Goal: Task Accomplishment & Management: Use online tool/utility

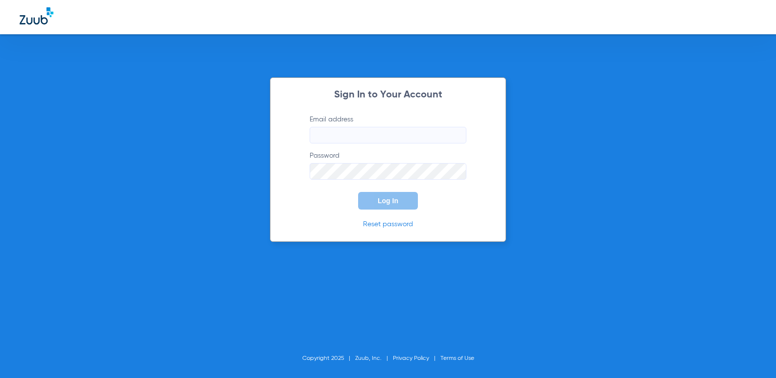
type input "[EMAIL_ADDRESS][DOMAIN_NAME]"
click at [396, 203] on span "Log In" at bounding box center [388, 201] width 21 height 8
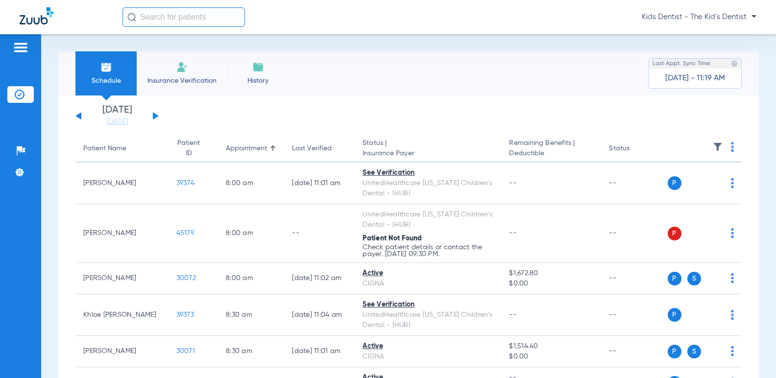
click at [153, 115] on button at bounding box center [156, 115] width 6 height 7
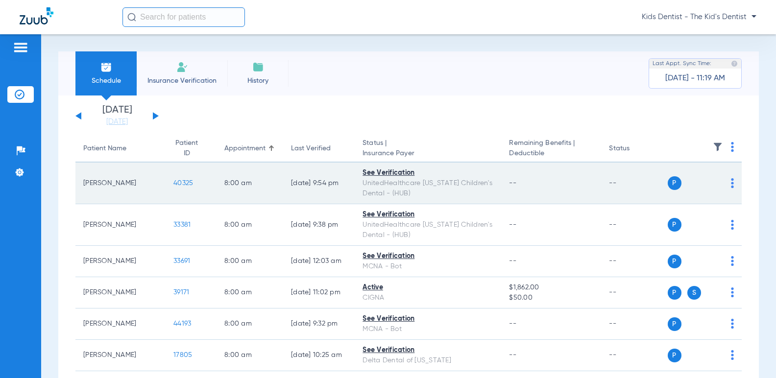
scroll to position [49, 0]
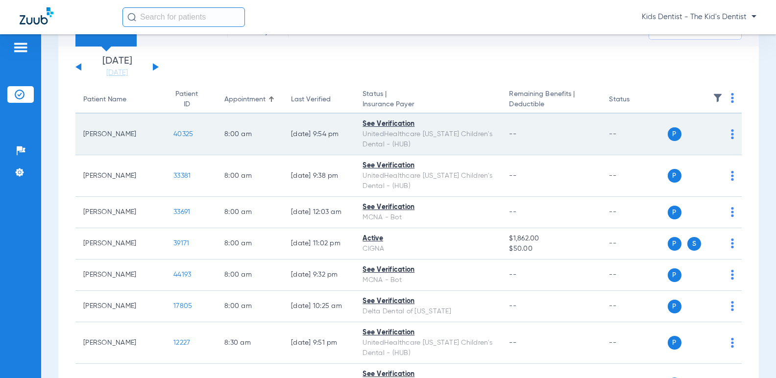
click at [731, 135] on img at bounding box center [732, 134] width 3 height 10
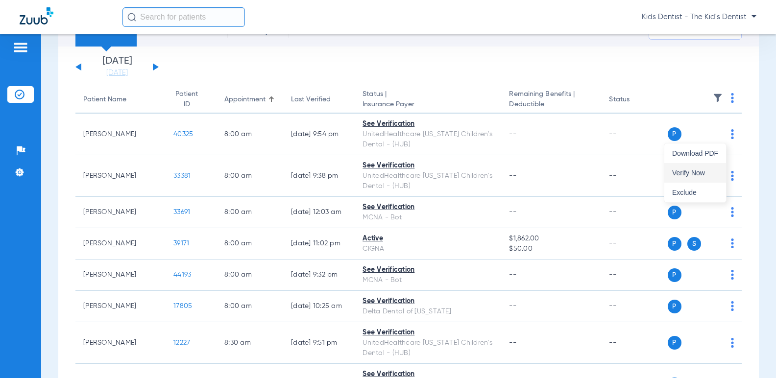
click at [698, 172] on span "Verify Now" at bounding box center [695, 172] width 46 height 7
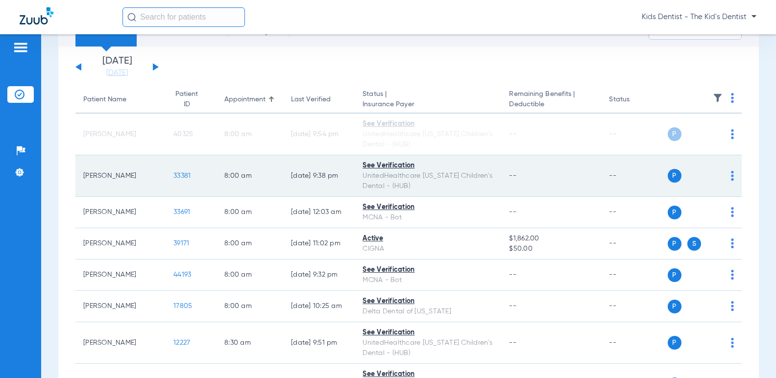
click at [723, 174] on div "P S" at bounding box center [700, 176] width 67 height 14
click at [726, 174] on td "P S" at bounding box center [704, 176] width 74 height 42
click at [731, 175] on img at bounding box center [732, 176] width 3 height 10
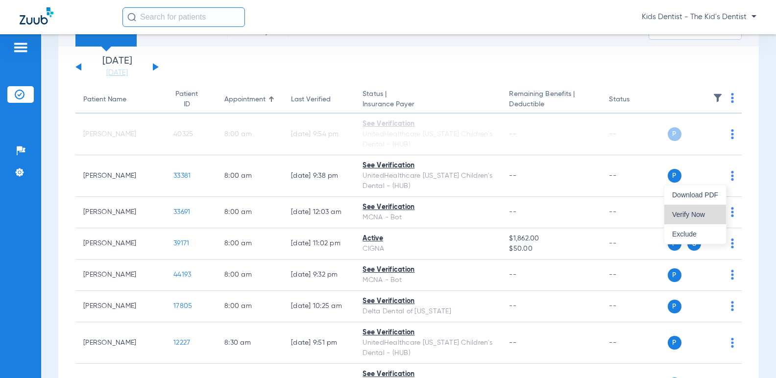
click at [688, 216] on span "Verify Now" at bounding box center [695, 214] width 46 height 7
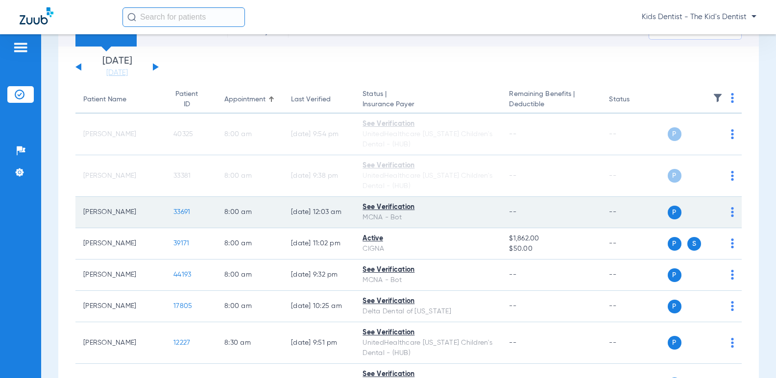
click at [731, 210] on img at bounding box center [732, 212] width 3 height 10
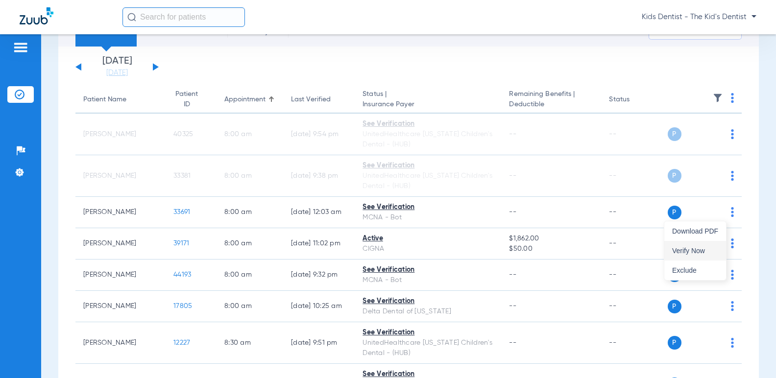
click at [680, 243] on button "Verify Now" at bounding box center [695, 251] width 62 height 20
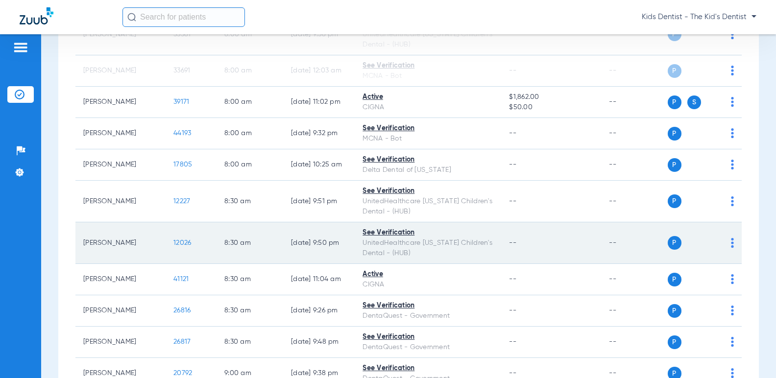
scroll to position [196, 0]
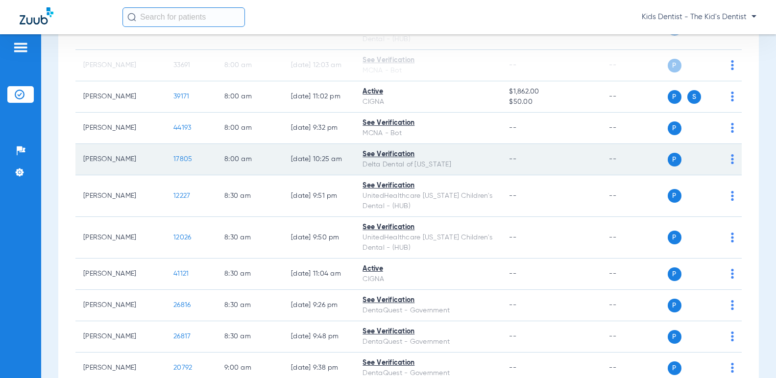
click at [728, 156] on td "P S" at bounding box center [704, 159] width 74 height 31
click at [731, 160] on img at bounding box center [732, 159] width 3 height 10
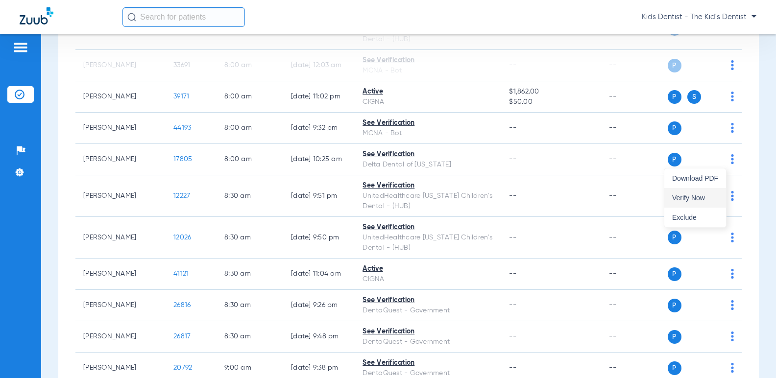
click at [698, 192] on button "Verify Now" at bounding box center [695, 198] width 62 height 20
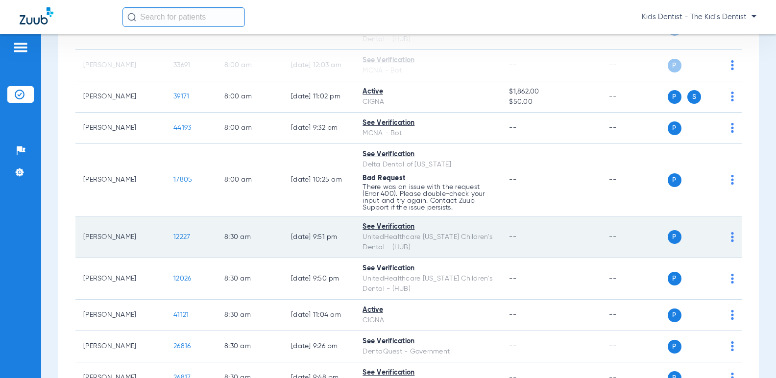
scroll to position [245, 0]
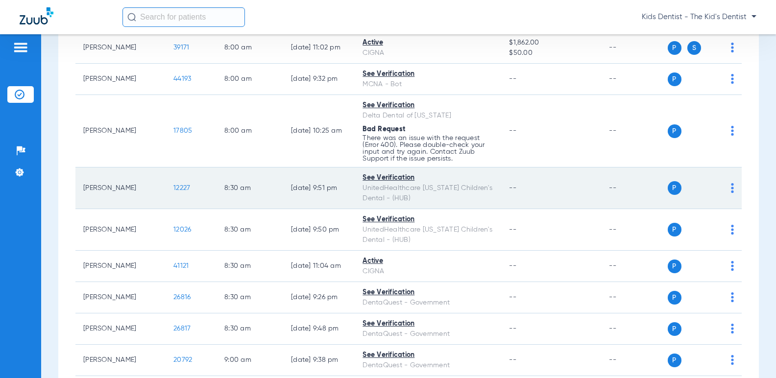
click at [731, 186] on img at bounding box center [732, 188] width 3 height 10
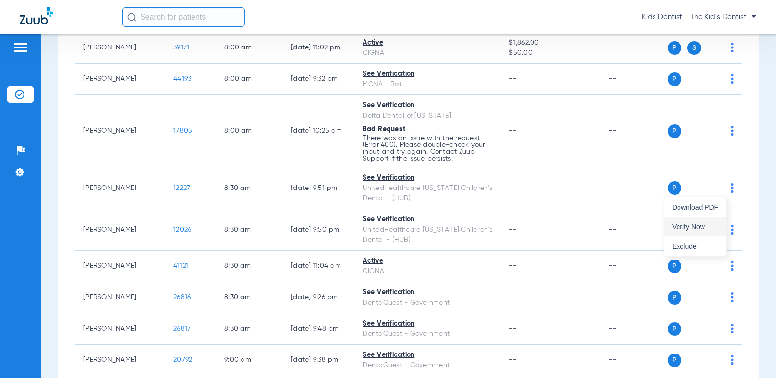
click at [686, 221] on button "Verify Now" at bounding box center [695, 227] width 62 height 20
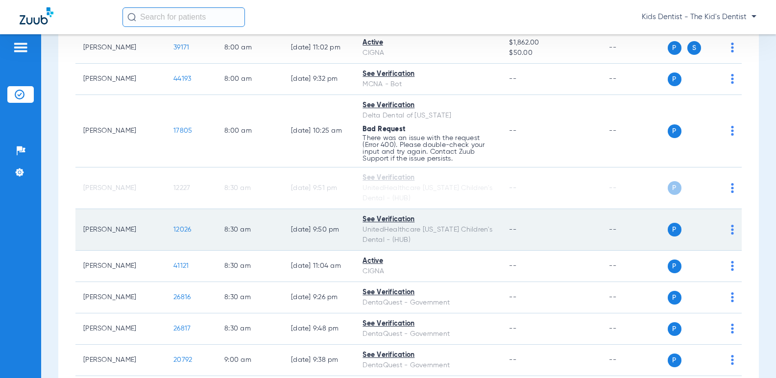
click at [731, 226] on img at bounding box center [732, 230] width 3 height 10
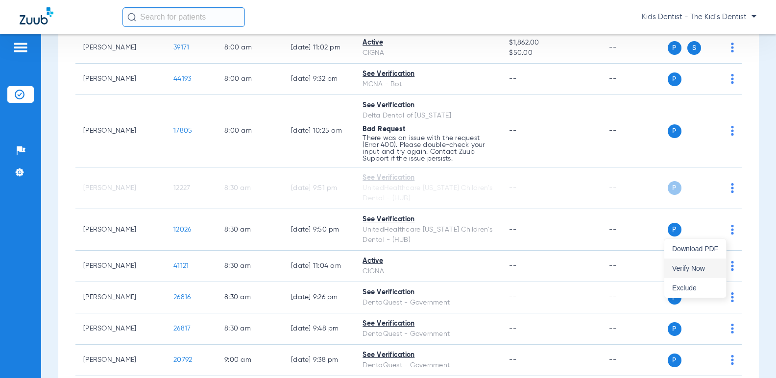
click at [683, 266] on span "Verify Now" at bounding box center [695, 268] width 46 height 7
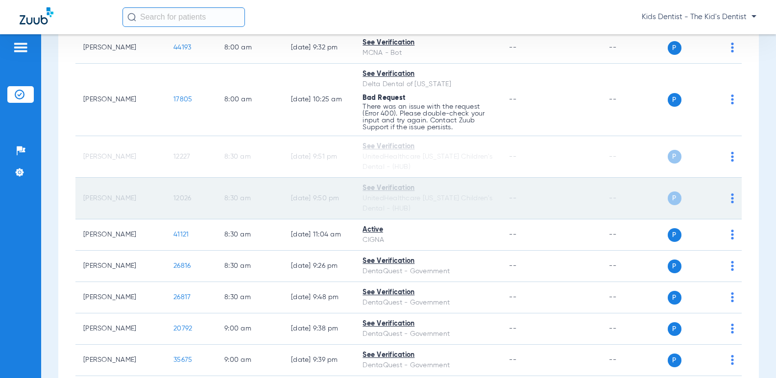
scroll to position [343, 0]
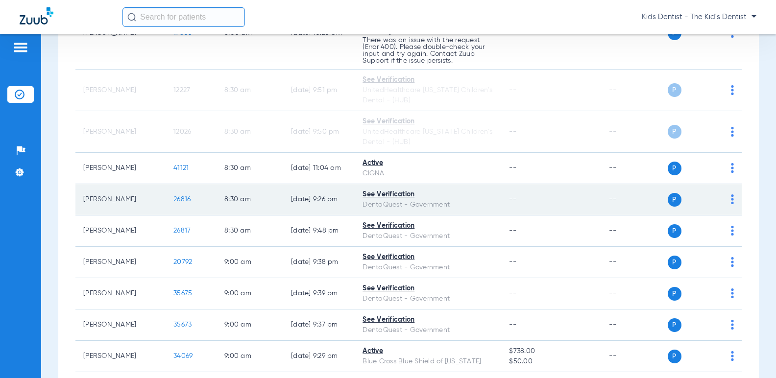
click at [731, 200] on img at bounding box center [732, 199] width 3 height 10
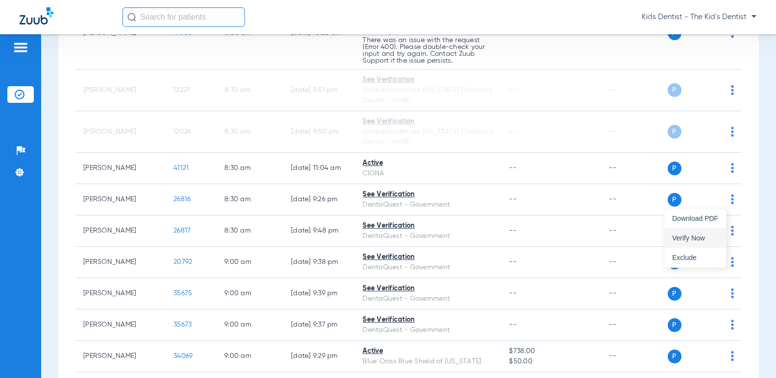
click at [693, 232] on button "Verify Now" at bounding box center [695, 238] width 62 height 20
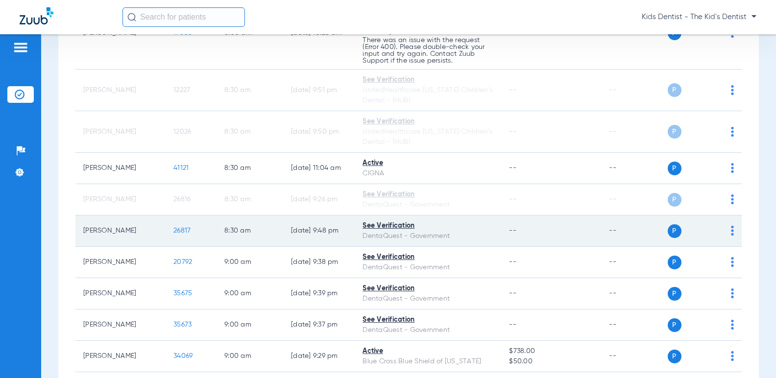
click at [731, 229] on img at bounding box center [732, 231] width 3 height 10
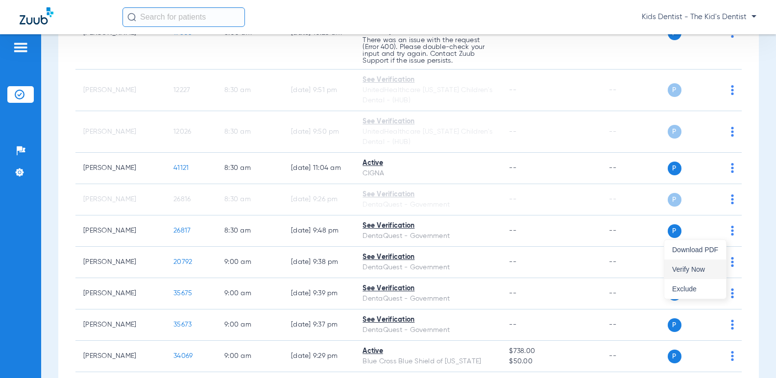
click at [695, 262] on button "Verify Now" at bounding box center [695, 270] width 62 height 20
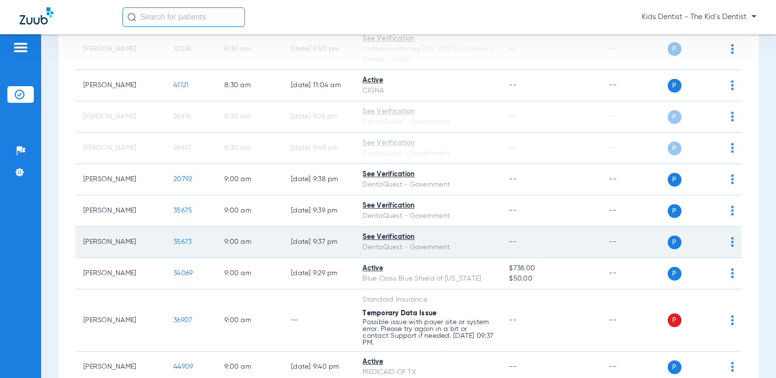
scroll to position [441, 0]
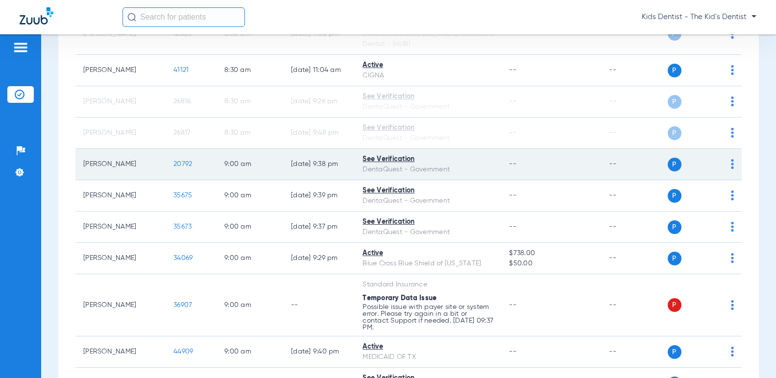
click at [731, 160] on img at bounding box center [732, 164] width 3 height 10
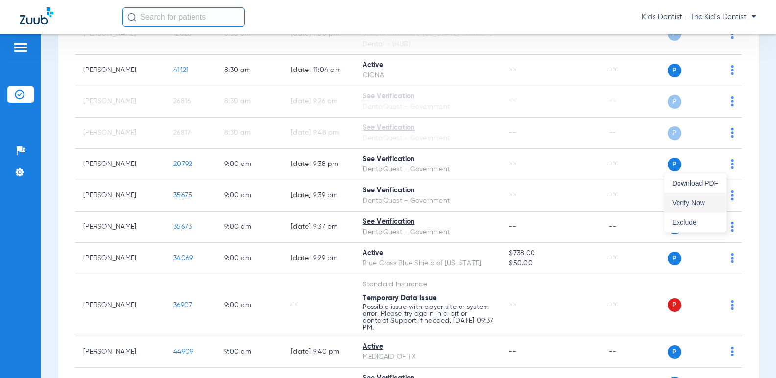
click at [695, 202] on span "Verify Now" at bounding box center [695, 202] width 46 height 7
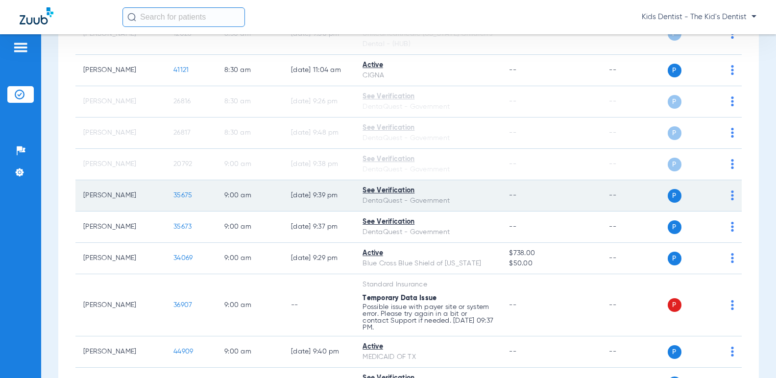
click at [731, 198] on img at bounding box center [732, 195] width 3 height 10
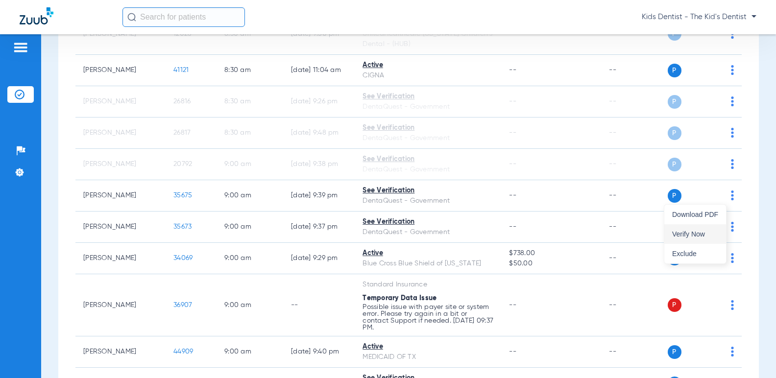
click at [700, 228] on button "Verify Now" at bounding box center [695, 234] width 62 height 20
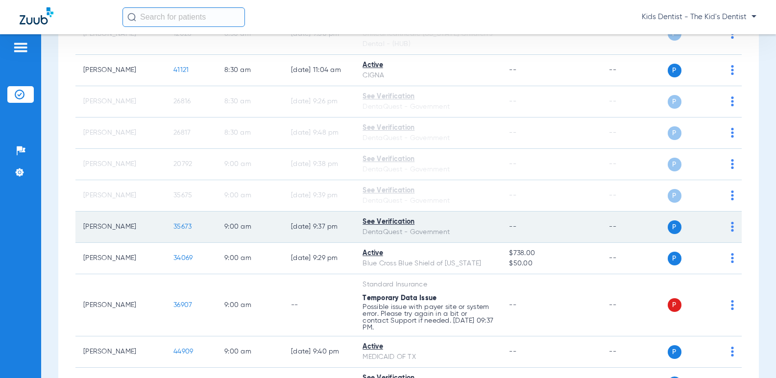
click at [731, 225] on img at bounding box center [732, 227] width 3 height 10
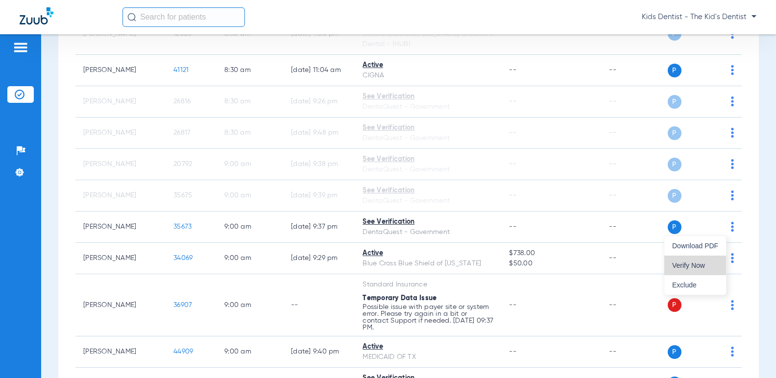
click at [687, 260] on button "Verify Now" at bounding box center [695, 266] width 62 height 20
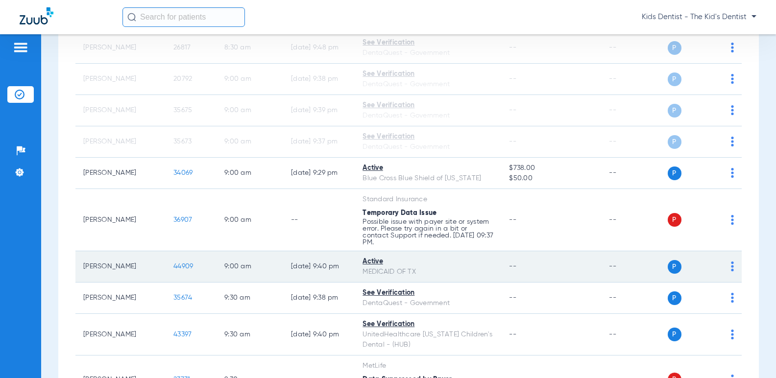
scroll to position [539, 0]
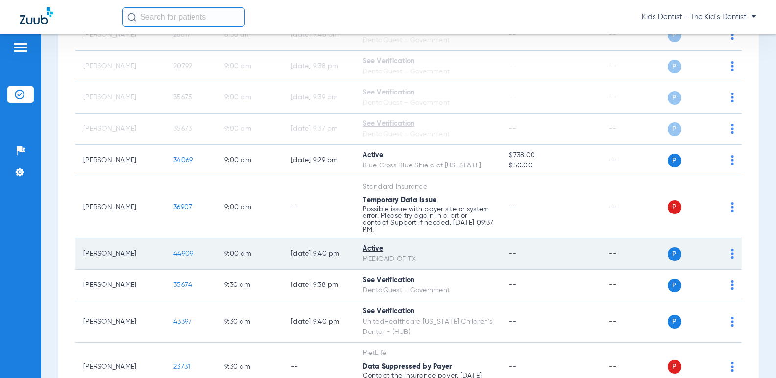
click at [731, 251] on img at bounding box center [732, 254] width 3 height 10
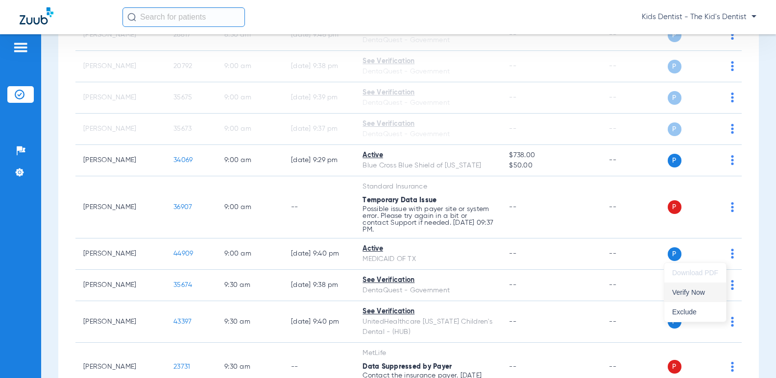
click at [680, 291] on span "Verify Now" at bounding box center [695, 292] width 46 height 7
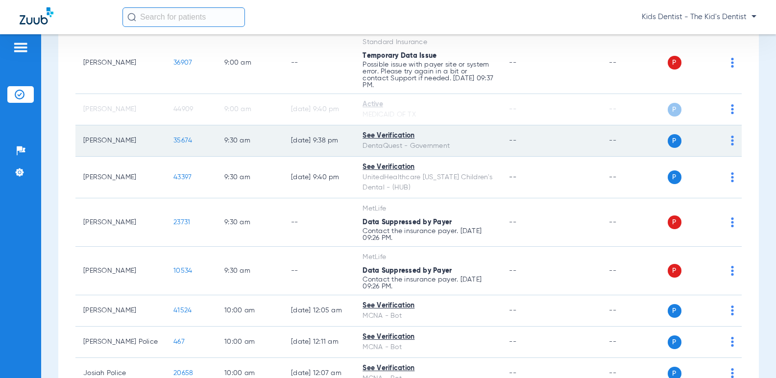
scroll to position [685, 0]
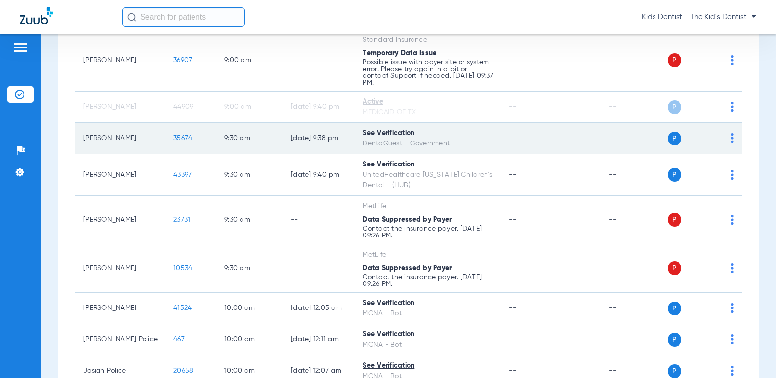
click at [731, 138] on img at bounding box center [732, 138] width 3 height 10
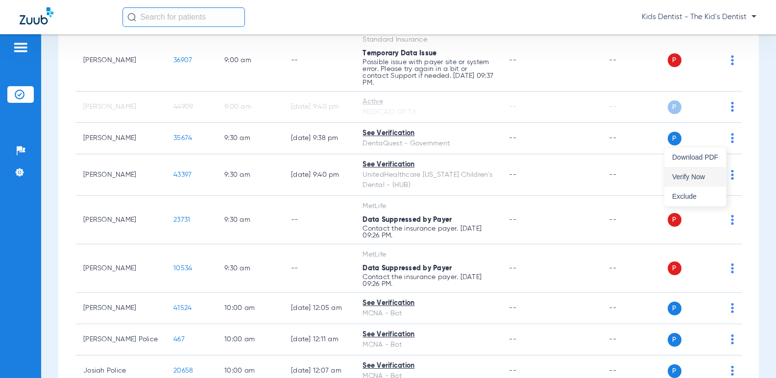
click at [704, 177] on span "Verify Now" at bounding box center [695, 176] width 46 height 7
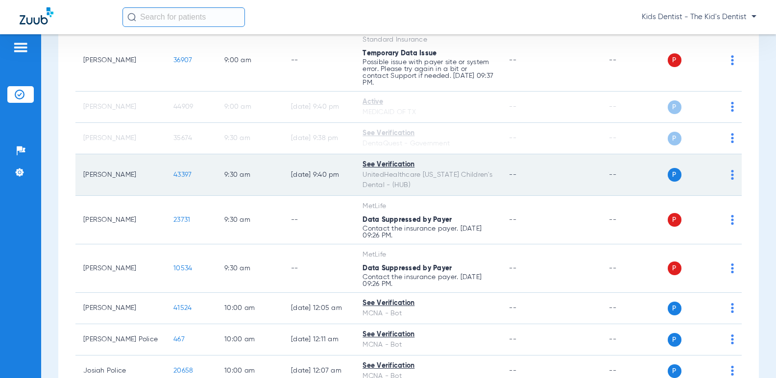
click at [725, 145] on div "P S" at bounding box center [700, 139] width 67 height 14
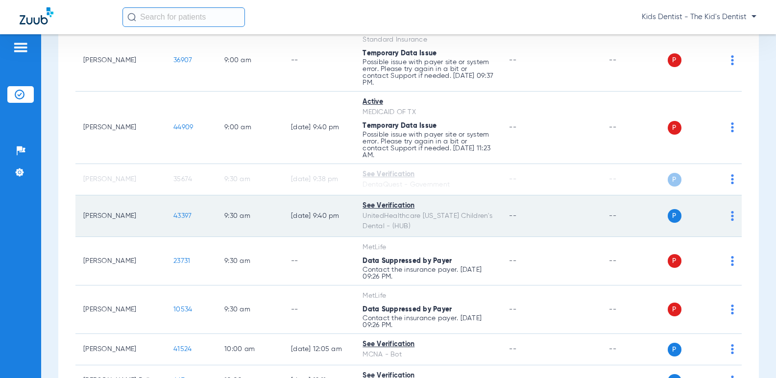
click at [721, 214] on div "P S" at bounding box center [700, 216] width 67 height 14
click at [731, 213] on img at bounding box center [732, 216] width 3 height 10
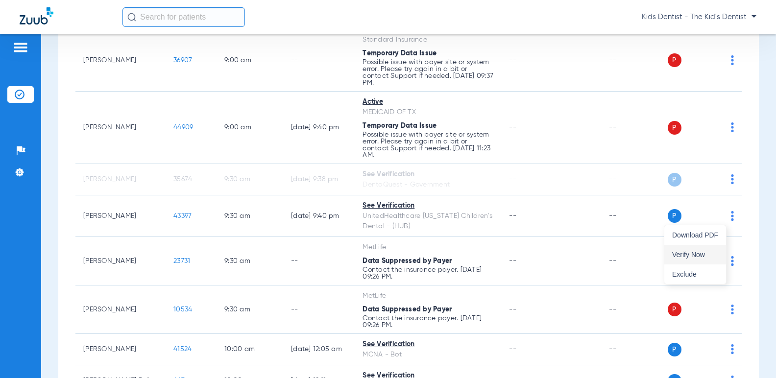
click at [682, 252] on span "Verify Now" at bounding box center [695, 254] width 46 height 7
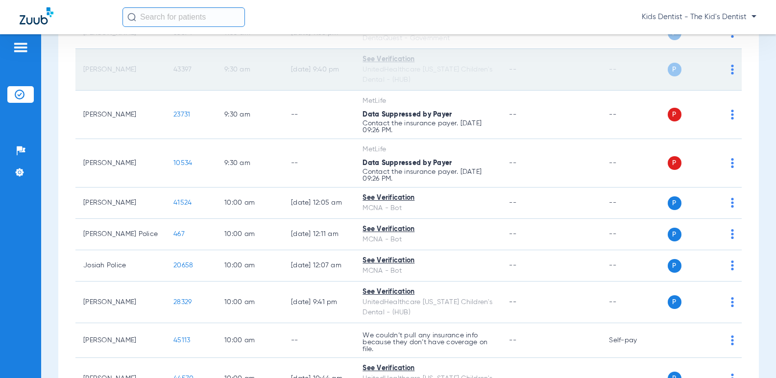
scroll to position [832, 0]
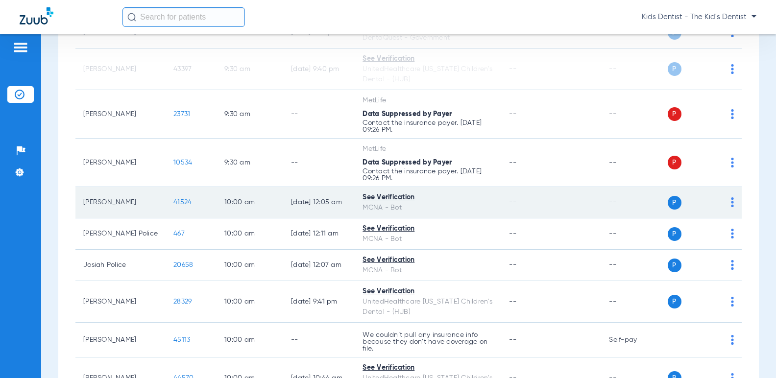
click at [731, 199] on img at bounding box center [732, 202] width 3 height 10
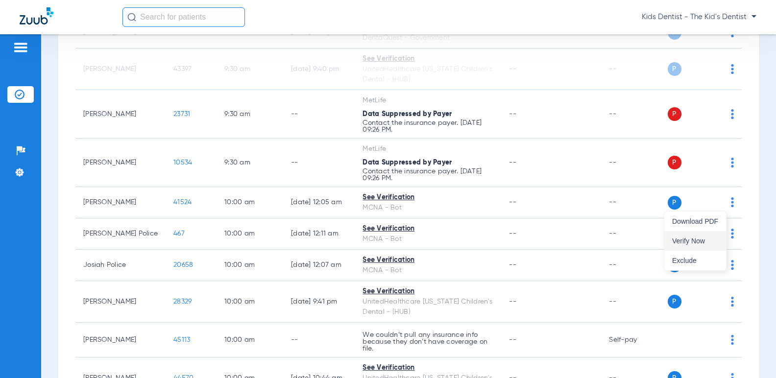
click at [701, 240] on span "Verify Now" at bounding box center [695, 240] width 46 height 7
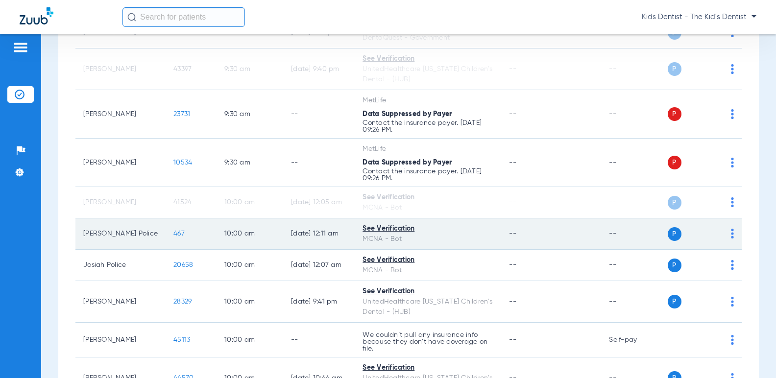
click at [731, 234] on img at bounding box center [732, 234] width 3 height 10
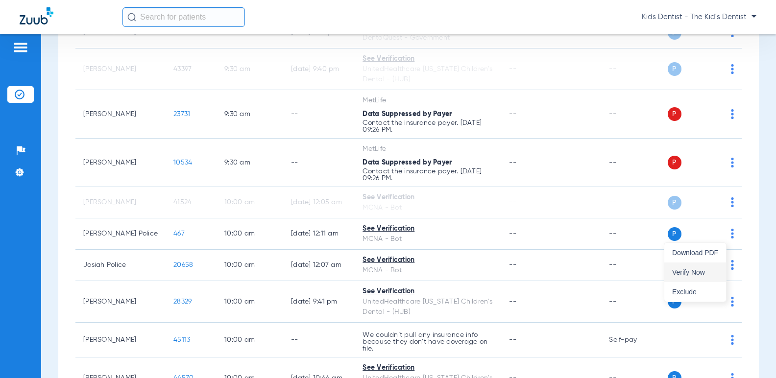
click at [681, 269] on span "Verify Now" at bounding box center [695, 272] width 46 height 7
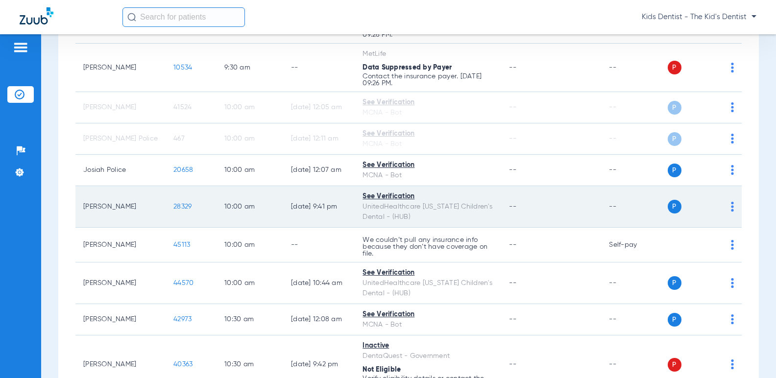
scroll to position [930, 0]
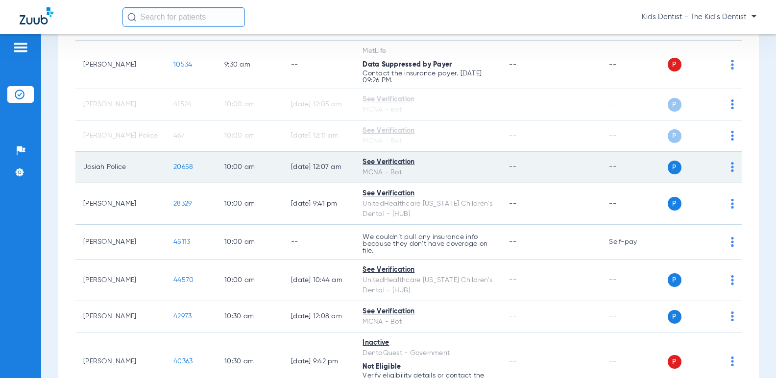
click at [731, 165] on img at bounding box center [732, 167] width 3 height 10
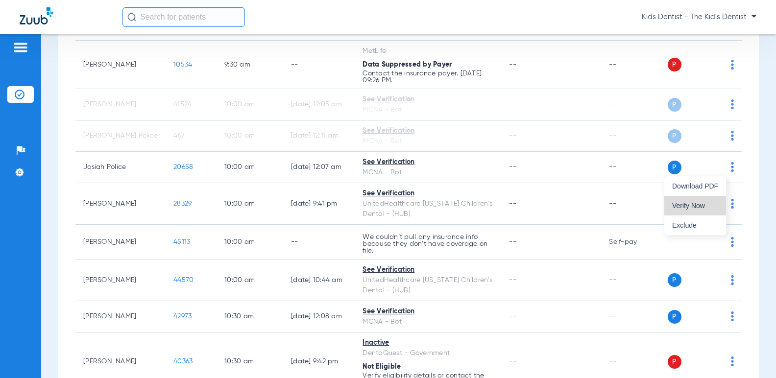
click at [696, 204] on span "Verify Now" at bounding box center [695, 205] width 46 height 7
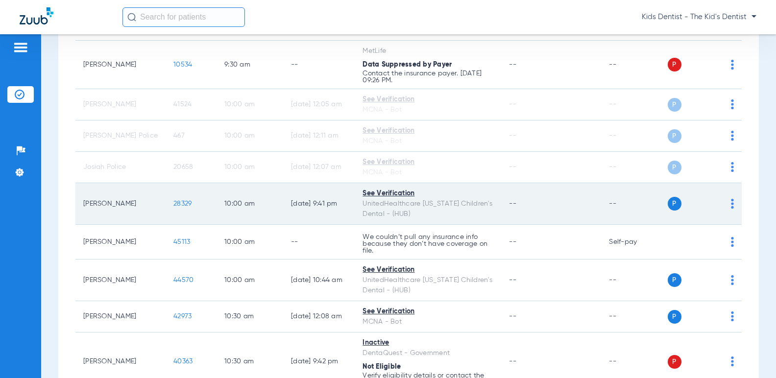
click at [731, 204] on img at bounding box center [732, 204] width 3 height 10
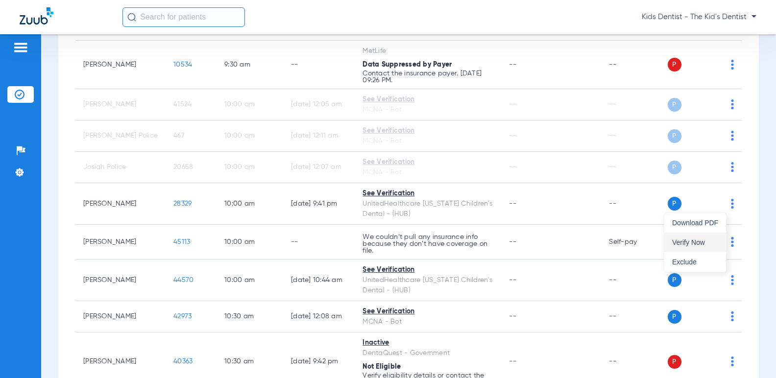
click at [699, 239] on span "Verify Now" at bounding box center [695, 242] width 46 height 7
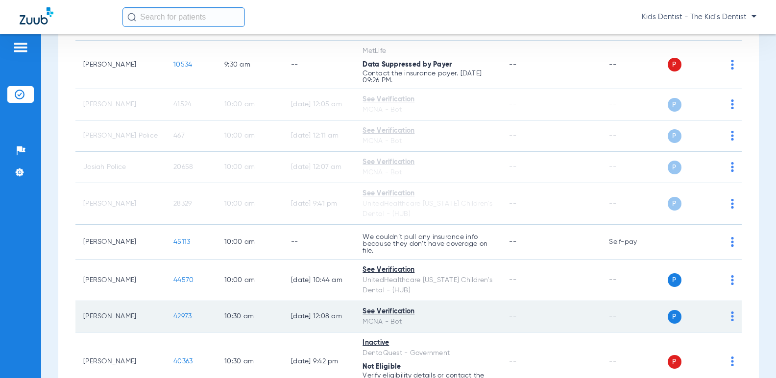
scroll to position [1028, 0]
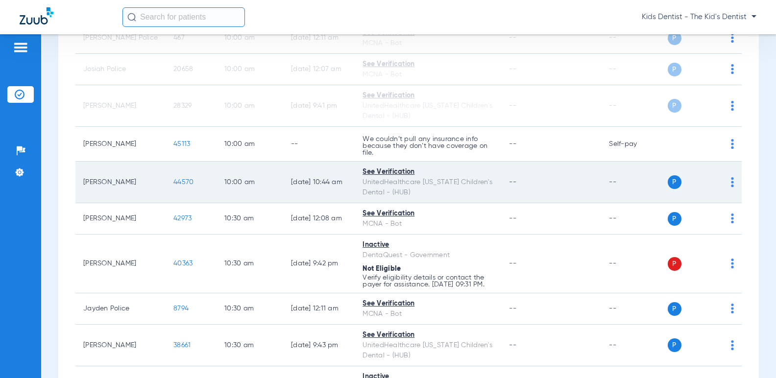
click at [731, 184] on img at bounding box center [732, 182] width 3 height 10
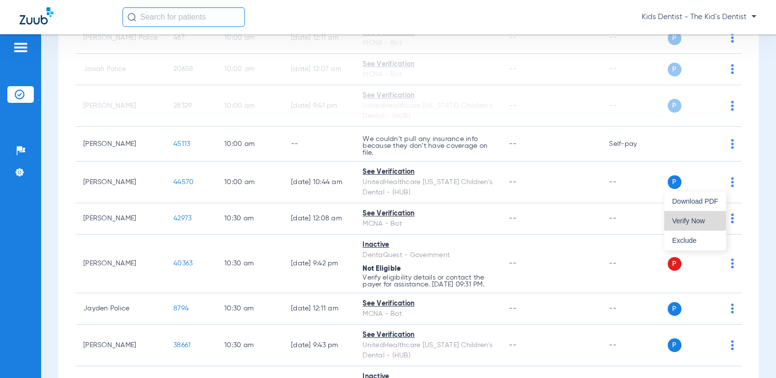
click at [703, 216] on button "Verify Now" at bounding box center [695, 221] width 62 height 20
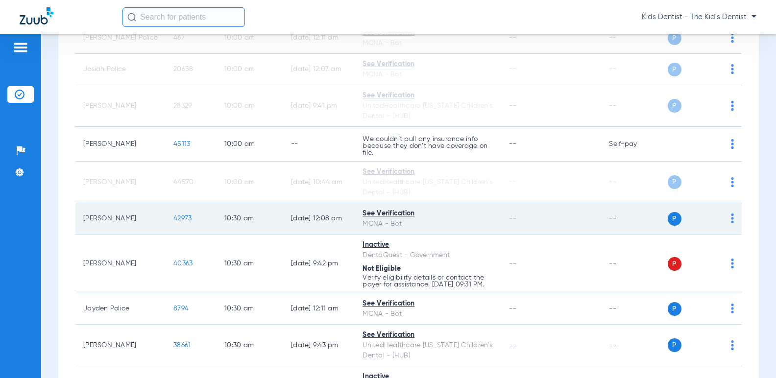
click at [731, 215] on img at bounding box center [732, 218] width 3 height 10
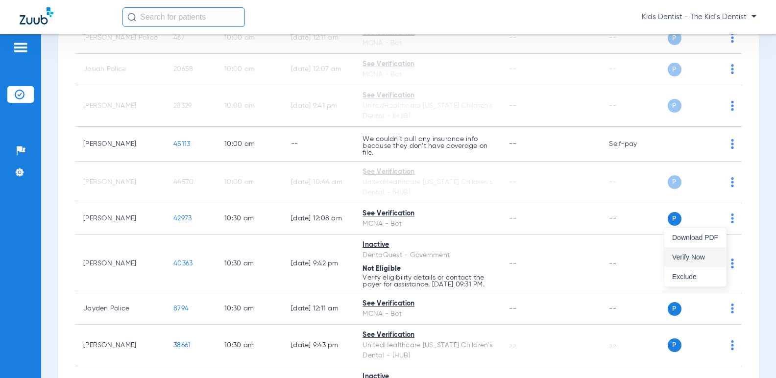
click at [685, 256] on span "Verify Now" at bounding box center [695, 257] width 46 height 7
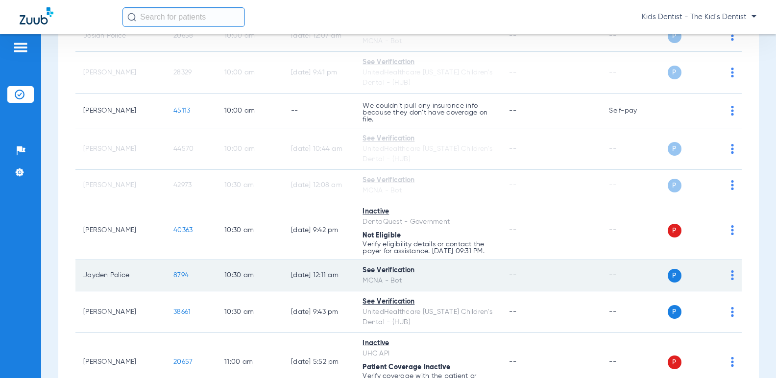
scroll to position [1126, 0]
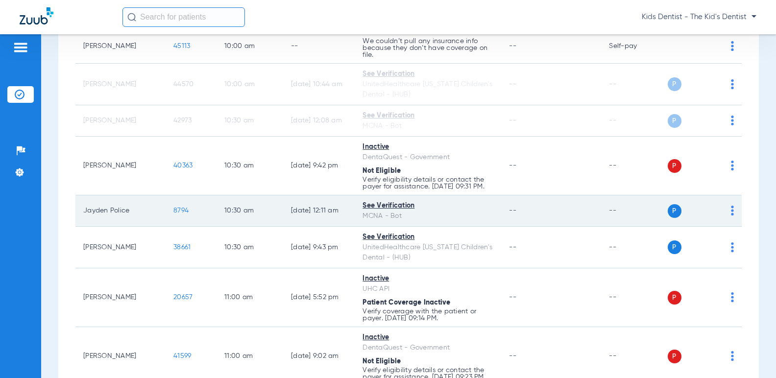
click at [731, 215] on img at bounding box center [732, 211] width 3 height 10
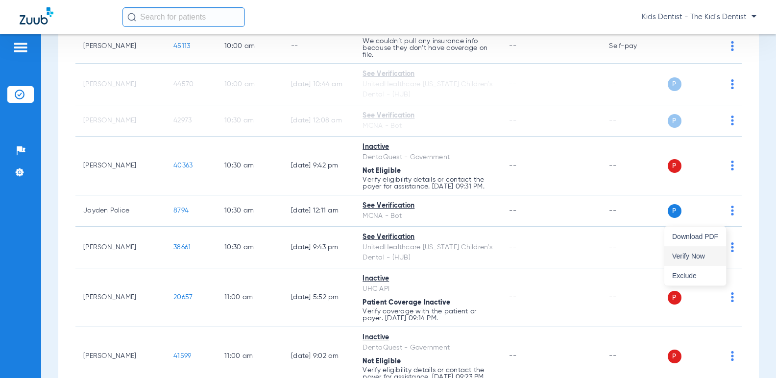
click at [683, 255] on span "Verify Now" at bounding box center [695, 256] width 46 height 7
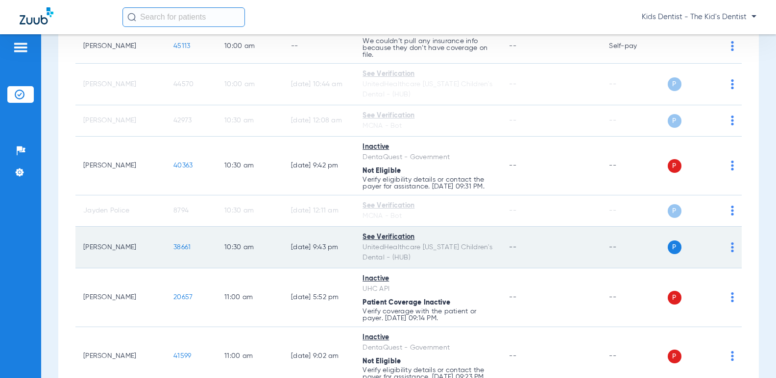
click at [731, 250] on img at bounding box center [732, 247] width 3 height 10
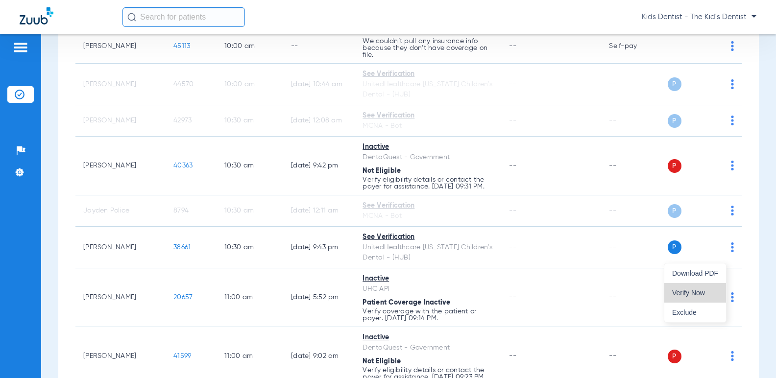
click at [684, 290] on span "Verify Now" at bounding box center [695, 292] width 46 height 7
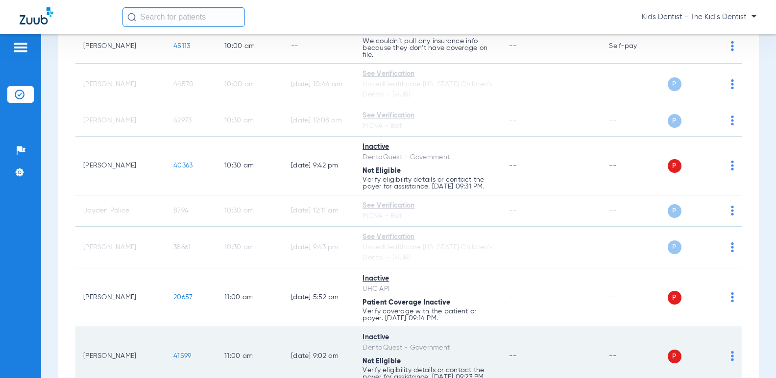
scroll to position [1322, 0]
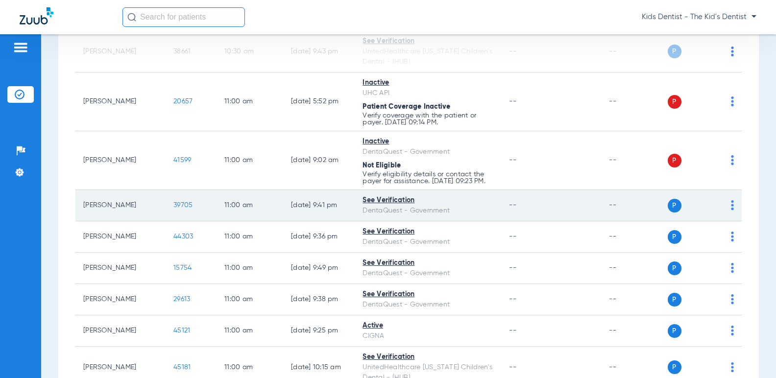
click at [722, 213] on div "P S" at bounding box center [700, 206] width 67 height 14
click at [731, 210] on img at bounding box center [732, 205] width 3 height 10
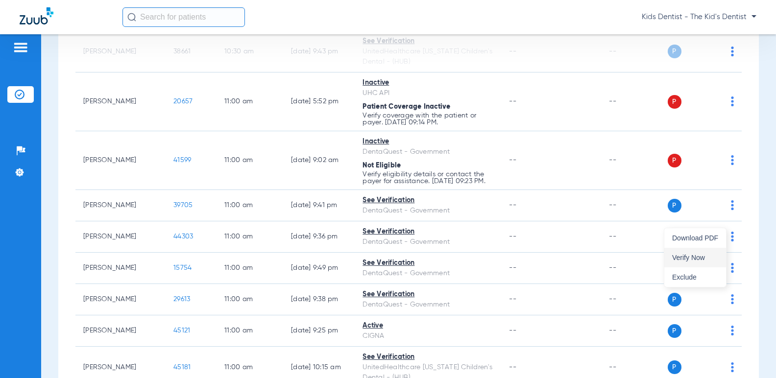
click at [702, 253] on button "Verify Now" at bounding box center [695, 258] width 62 height 20
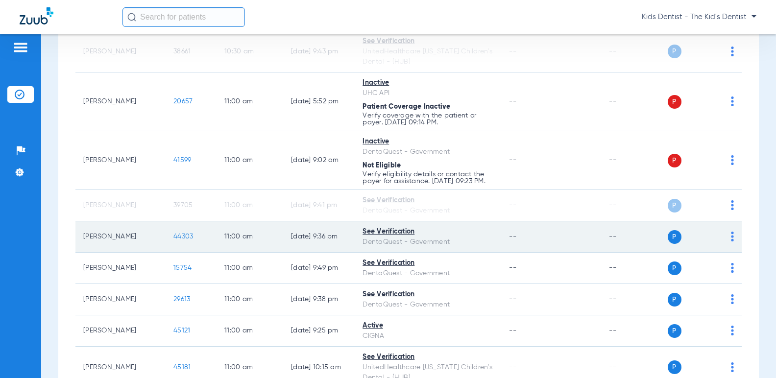
click at [731, 241] on img at bounding box center [732, 237] width 3 height 10
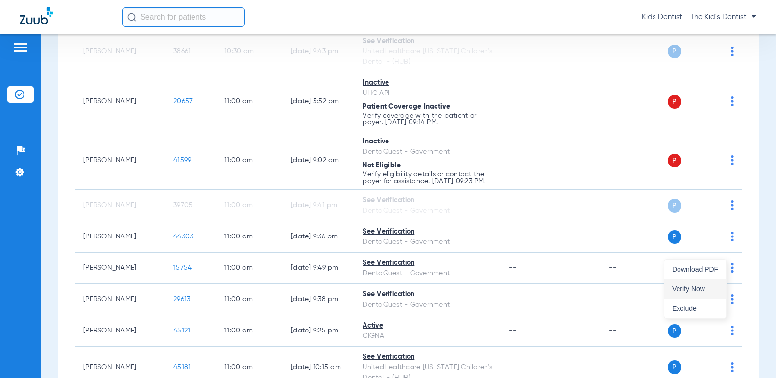
click at [681, 289] on span "Verify Now" at bounding box center [695, 288] width 46 height 7
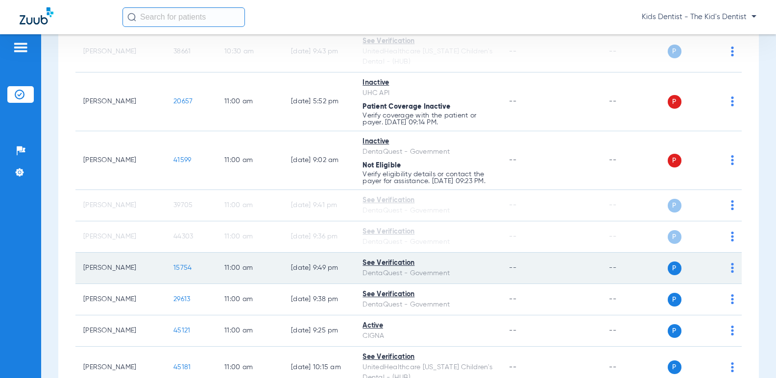
click at [722, 275] on div "P S" at bounding box center [700, 268] width 67 height 14
click at [731, 273] on img at bounding box center [732, 268] width 3 height 10
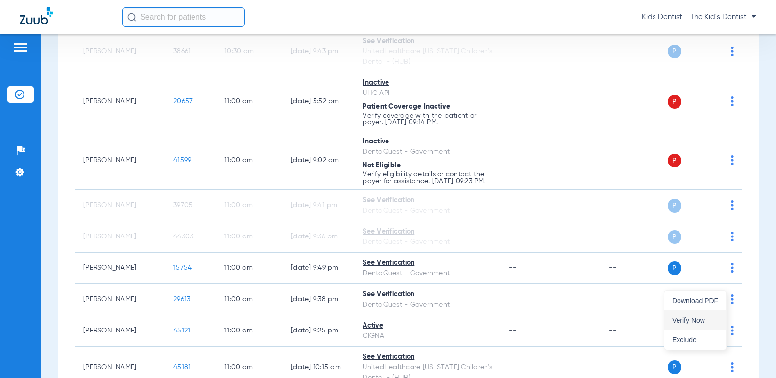
click at [684, 314] on button "Verify Now" at bounding box center [695, 320] width 62 height 20
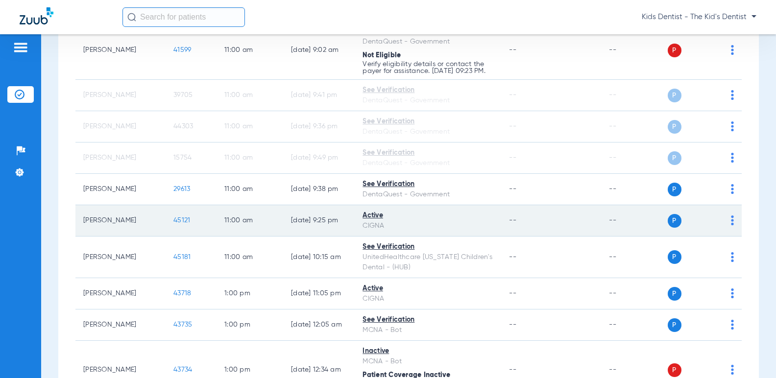
scroll to position [1469, 0]
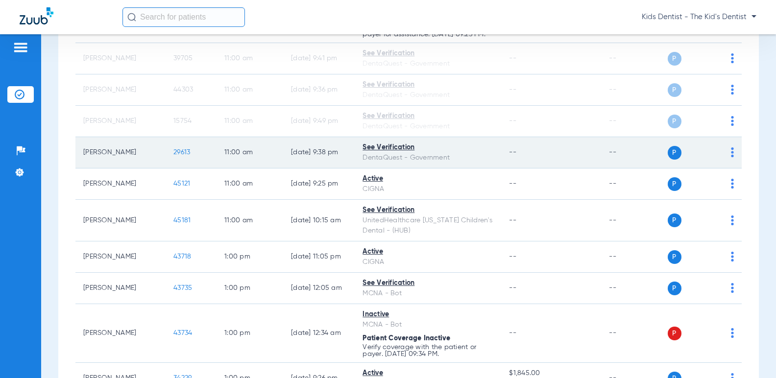
click at [731, 157] on img at bounding box center [732, 152] width 3 height 10
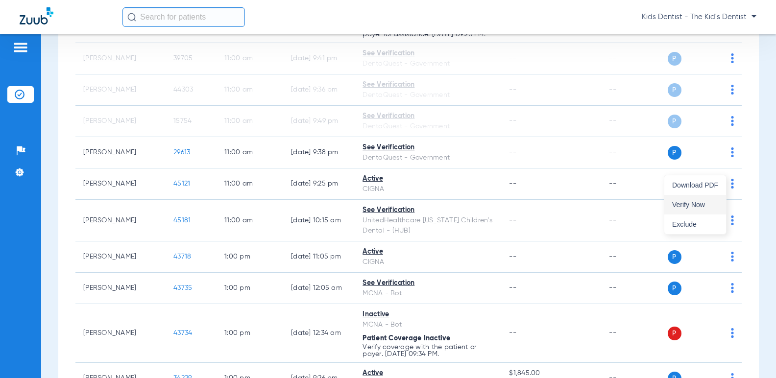
click at [699, 201] on span "Verify Now" at bounding box center [695, 204] width 46 height 7
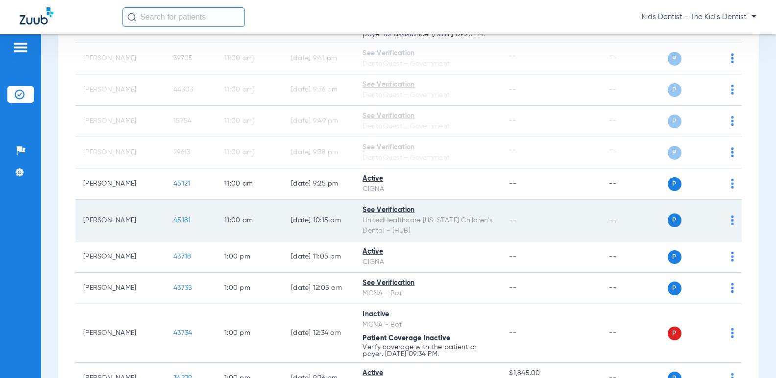
click at [726, 227] on div "P S" at bounding box center [700, 220] width 67 height 14
click at [731, 225] on img at bounding box center [732, 220] width 3 height 10
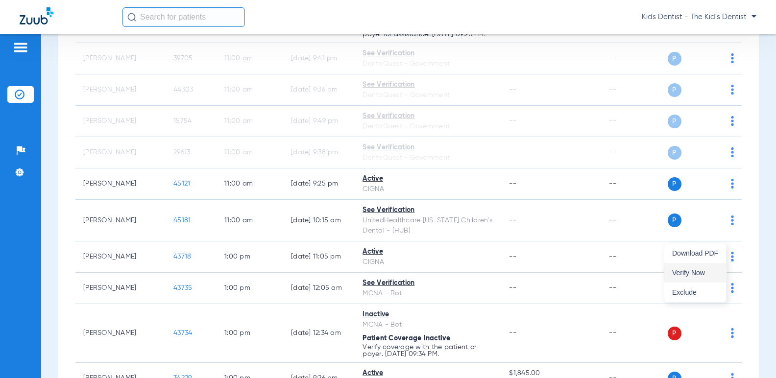
click at [687, 269] on span "Verify Now" at bounding box center [695, 272] width 46 height 7
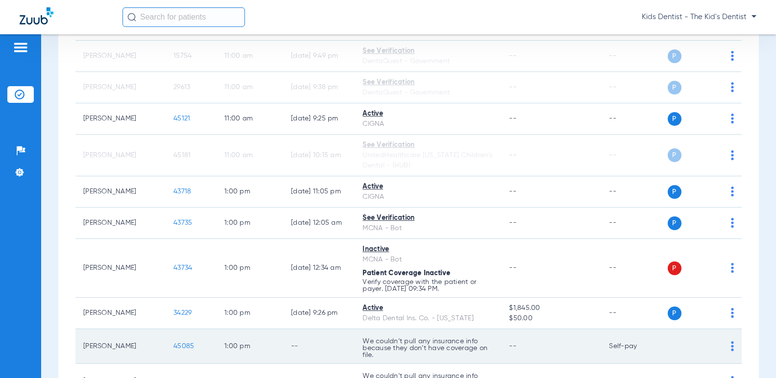
scroll to position [1616, 0]
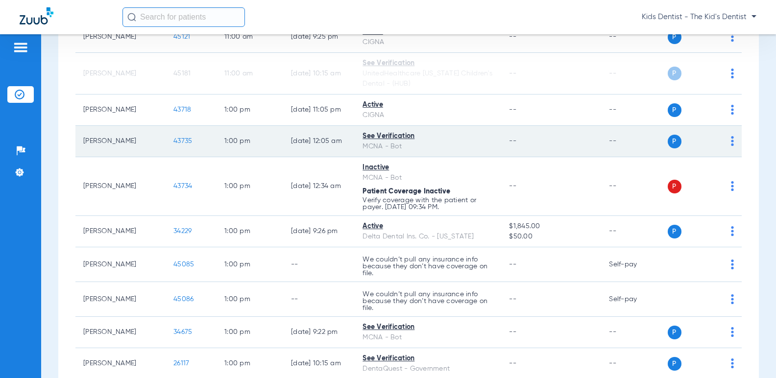
click at [731, 146] on img at bounding box center [732, 141] width 3 height 10
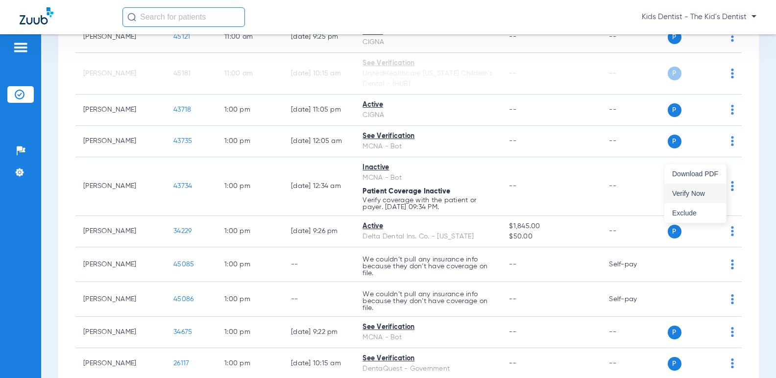
click at [711, 193] on span "Verify Now" at bounding box center [695, 193] width 46 height 7
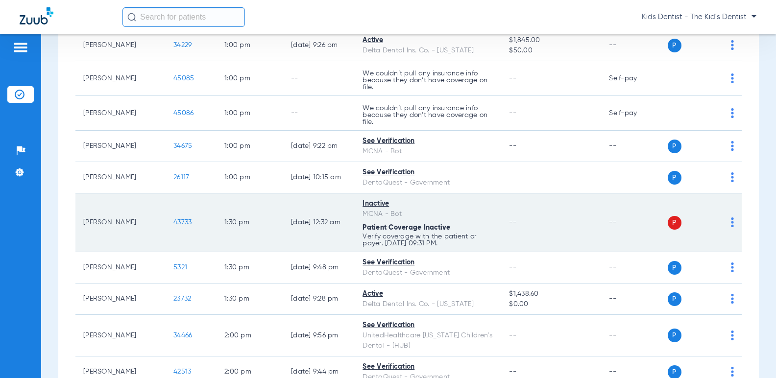
scroll to position [1812, 0]
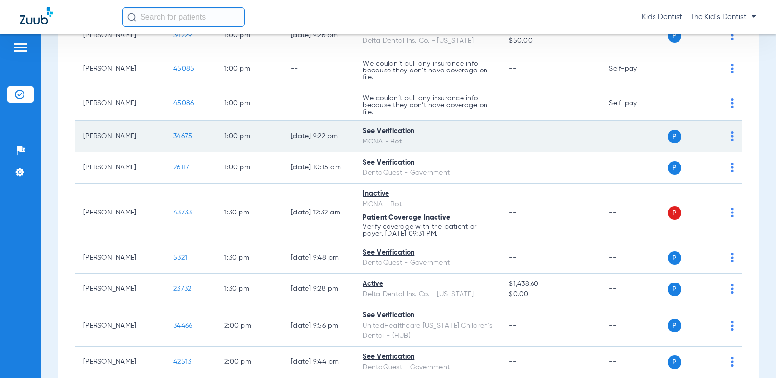
click at [731, 141] on img at bounding box center [732, 136] width 3 height 10
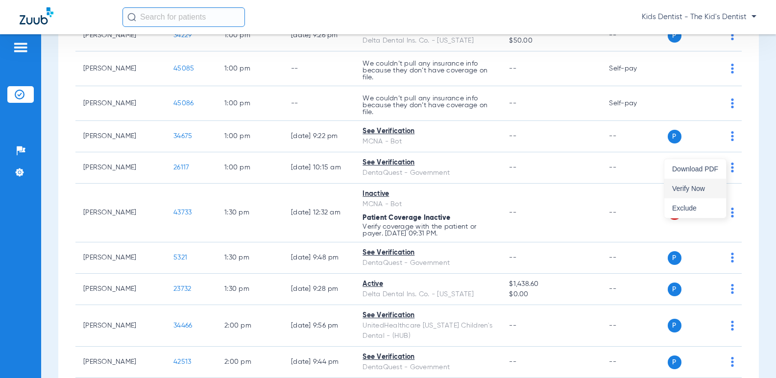
click at [696, 182] on button "Verify Now" at bounding box center [695, 189] width 62 height 20
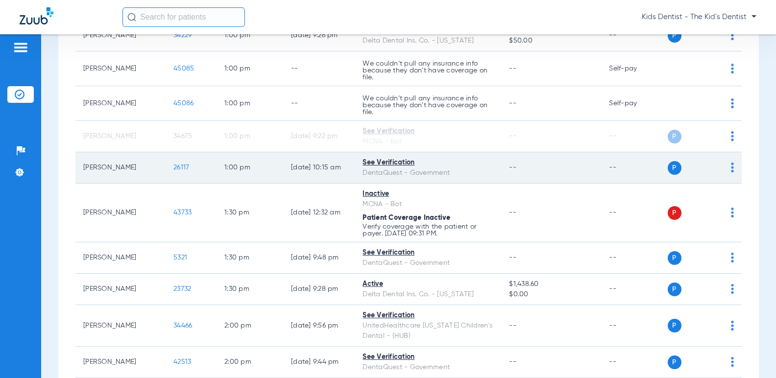
click at [725, 175] on div "P S" at bounding box center [700, 168] width 67 height 14
click at [723, 175] on div "P S" at bounding box center [700, 168] width 67 height 14
click at [731, 172] on img at bounding box center [732, 168] width 3 height 10
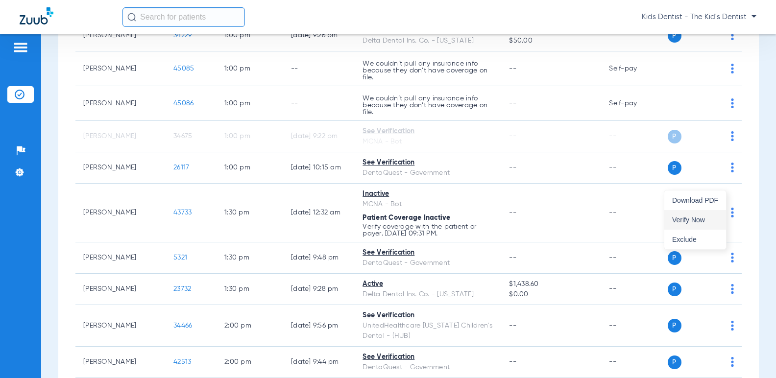
click at [678, 218] on span "Verify Now" at bounding box center [695, 219] width 46 height 7
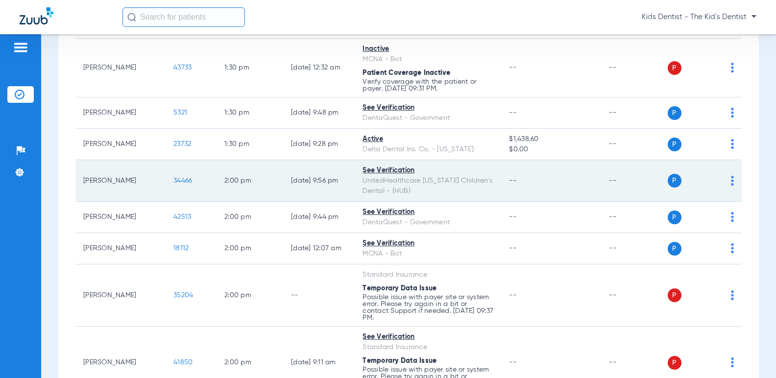
scroll to position [1959, 0]
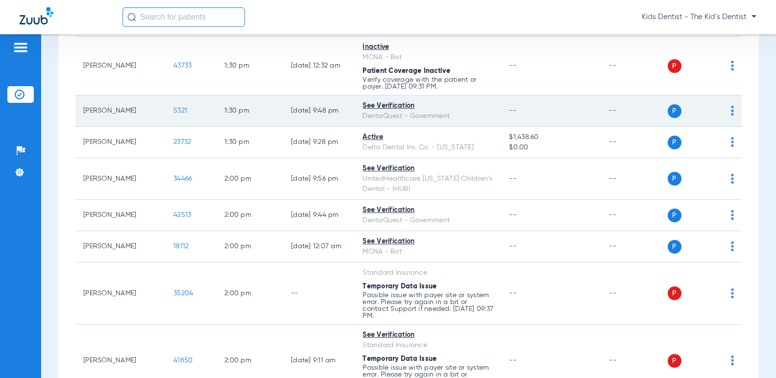
click at [722, 118] on div "P S" at bounding box center [700, 111] width 67 height 14
click at [731, 116] on img at bounding box center [732, 111] width 3 height 10
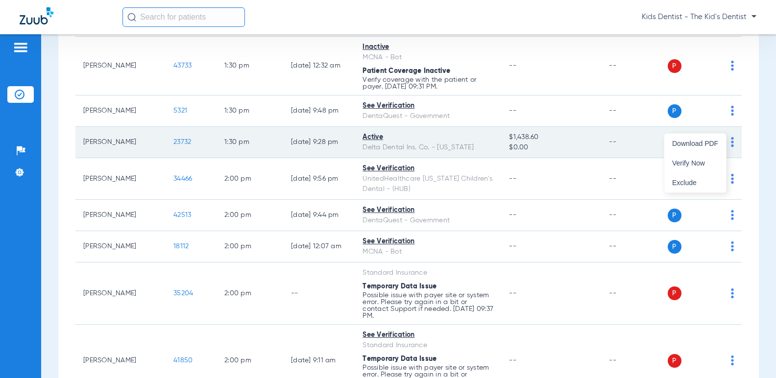
click at [696, 157] on button "Verify Now" at bounding box center [695, 163] width 62 height 20
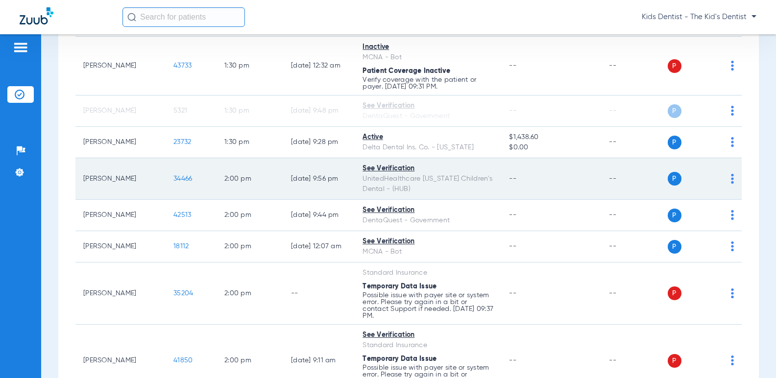
click at [731, 184] on img at bounding box center [732, 179] width 3 height 10
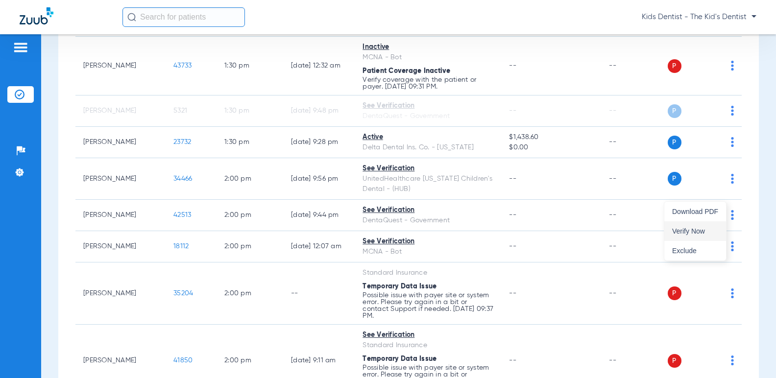
click at [695, 228] on span "Verify Now" at bounding box center [695, 231] width 46 height 7
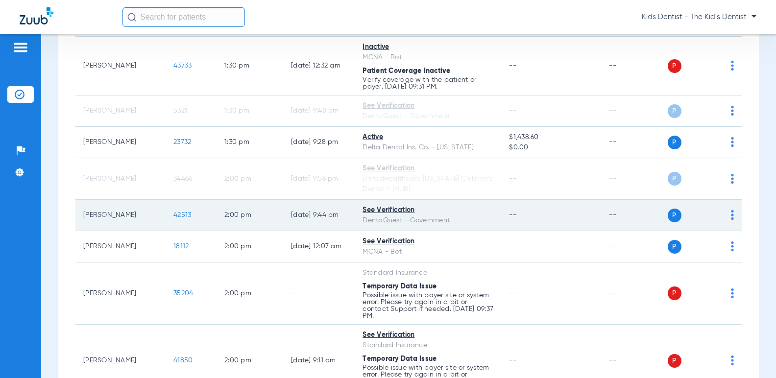
click at [731, 220] on img at bounding box center [732, 215] width 3 height 10
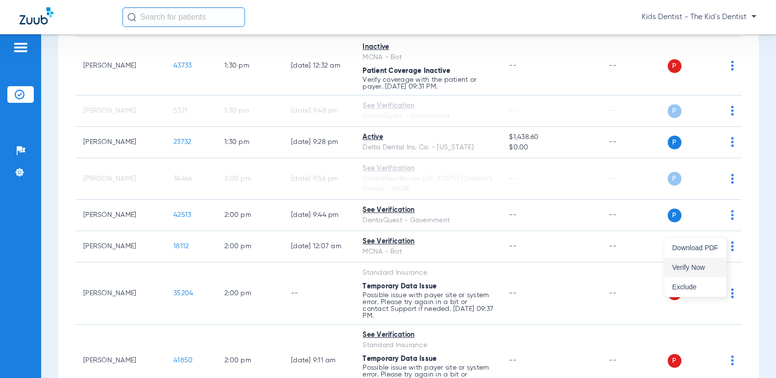
click at [706, 262] on button "Verify Now" at bounding box center [695, 268] width 62 height 20
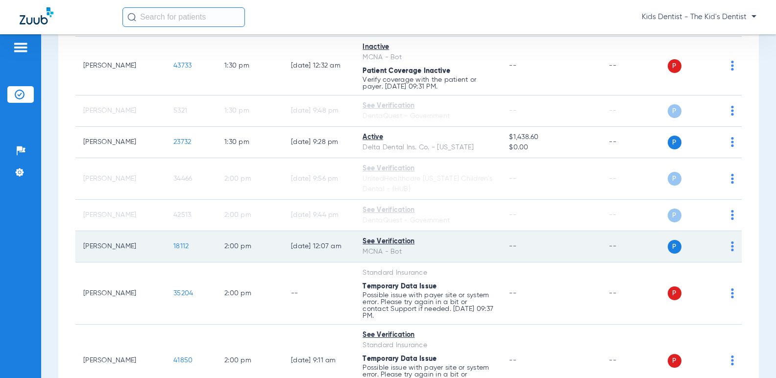
click at [731, 251] on img at bounding box center [732, 246] width 3 height 10
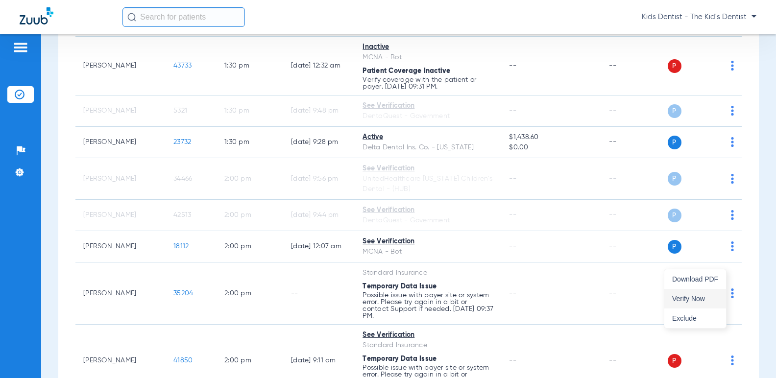
click at [694, 294] on button "Verify Now" at bounding box center [695, 299] width 62 height 20
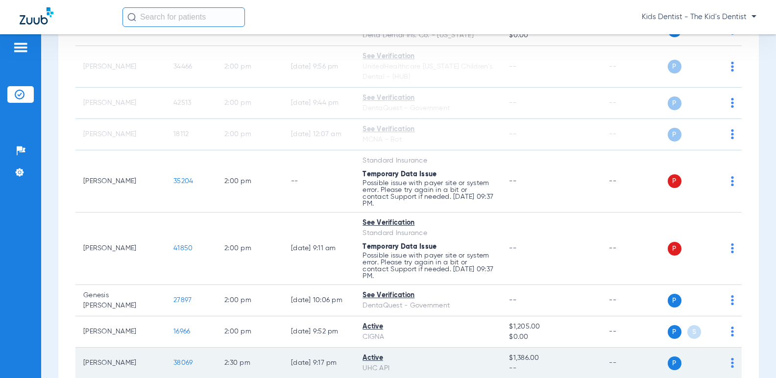
scroll to position [2154, 0]
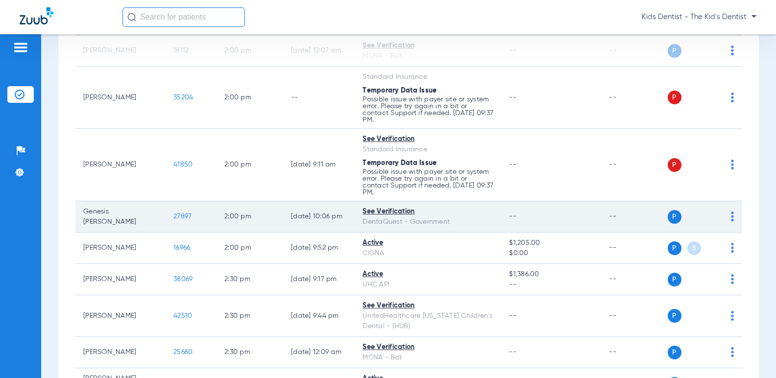
click at [731, 221] on img at bounding box center [732, 217] width 3 height 10
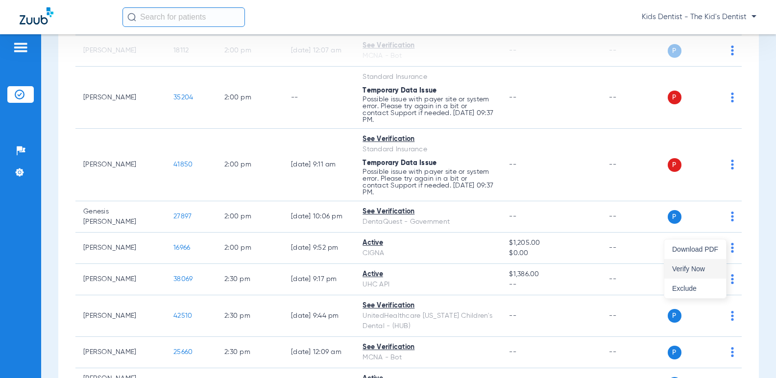
click at [690, 265] on span "Verify Now" at bounding box center [695, 268] width 46 height 7
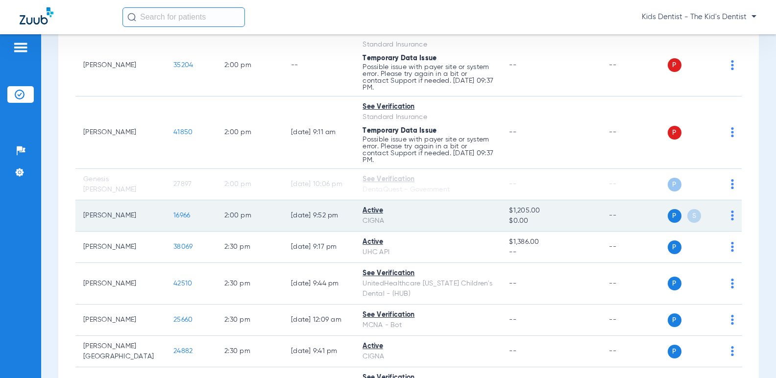
scroll to position [2252, 0]
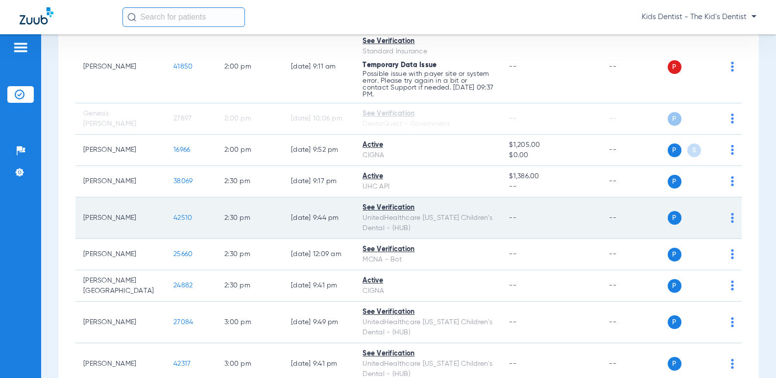
click at [731, 223] on img at bounding box center [732, 218] width 3 height 10
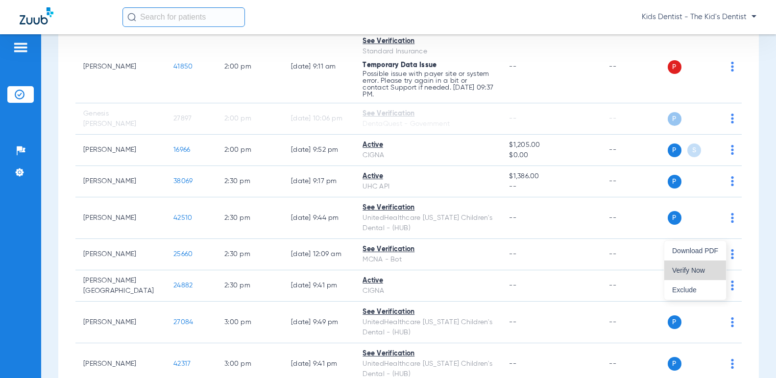
click at [699, 267] on span "Verify Now" at bounding box center [695, 270] width 46 height 7
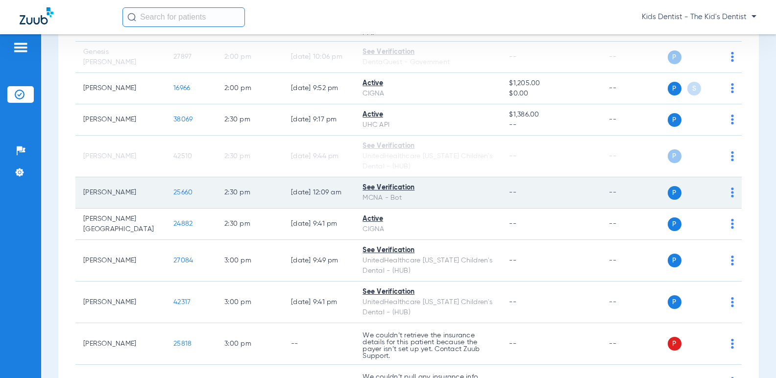
scroll to position [2350, 0]
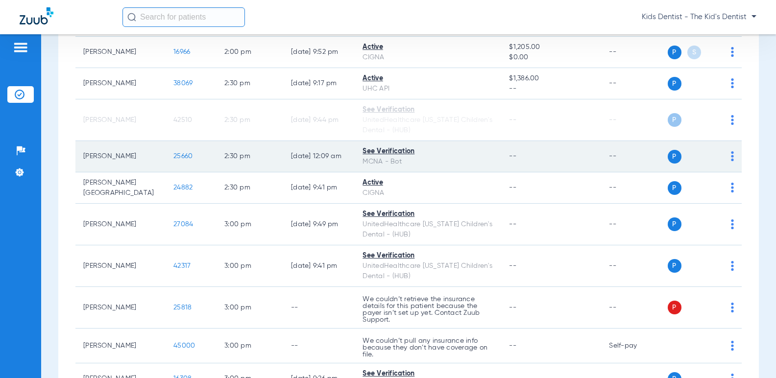
click at [731, 161] on img at bounding box center [732, 156] width 3 height 10
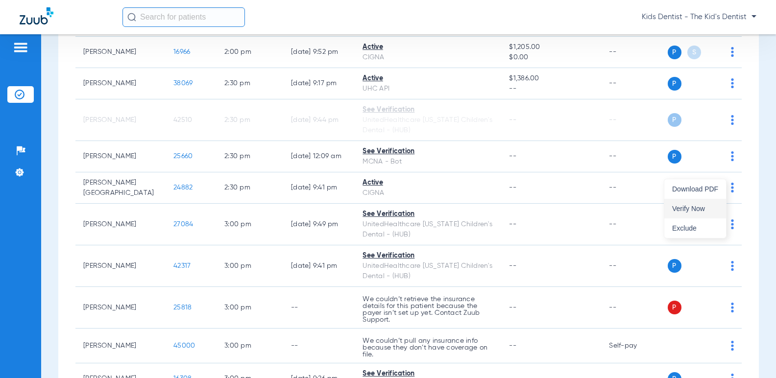
click at [706, 204] on button "Verify Now" at bounding box center [695, 209] width 62 height 20
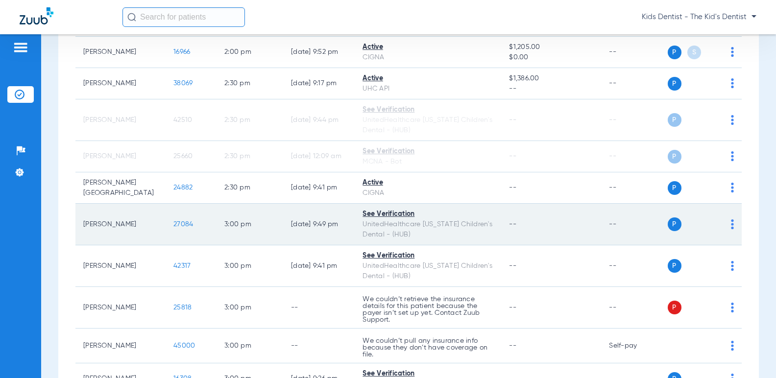
click at [722, 231] on div "P S" at bounding box center [700, 224] width 67 height 14
click at [731, 229] on img at bounding box center [732, 224] width 3 height 10
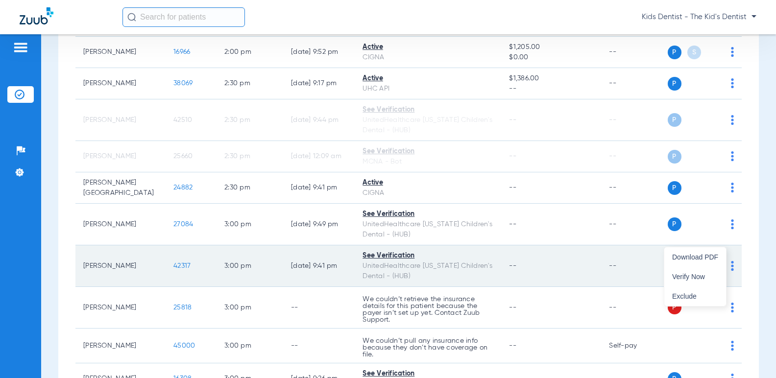
click at [693, 274] on span "Verify Now" at bounding box center [695, 276] width 46 height 7
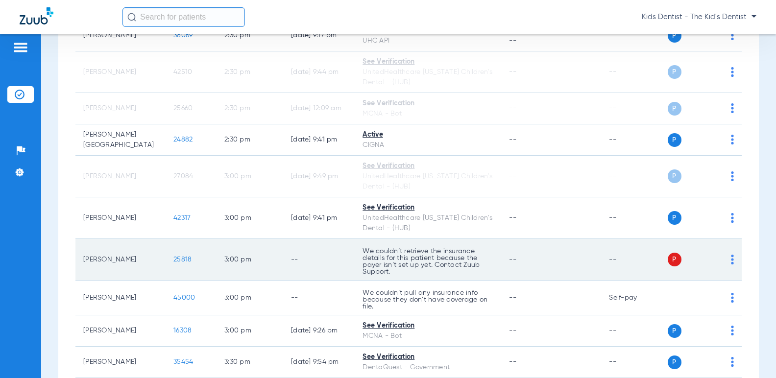
scroll to position [2497, 0]
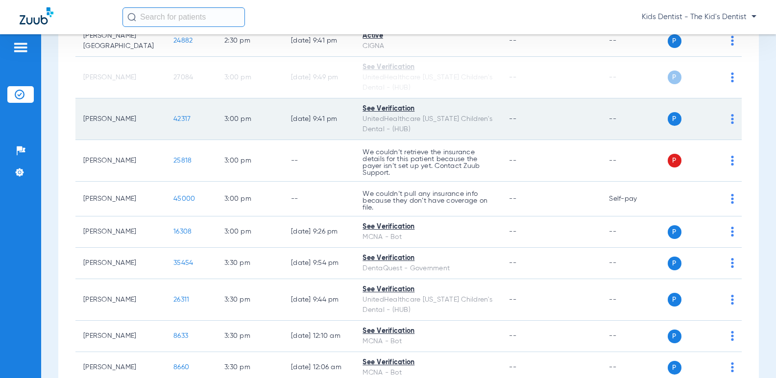
click at [731, 124] on img at bounding box center [732, 119] width 3 height 10
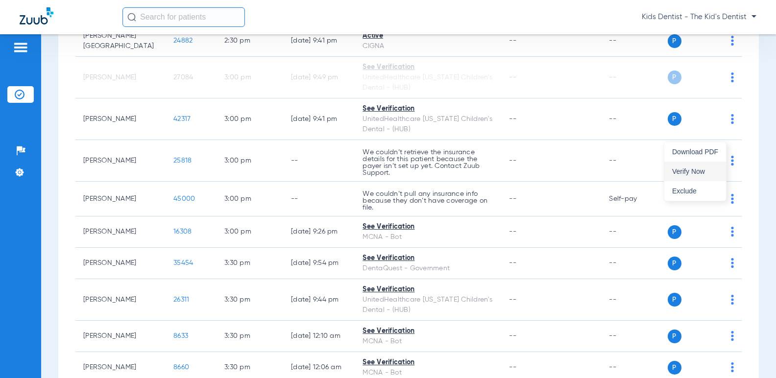
click at [712, 170] on span "Verify Now" at bounding box center [695, 171] width 46 height 7
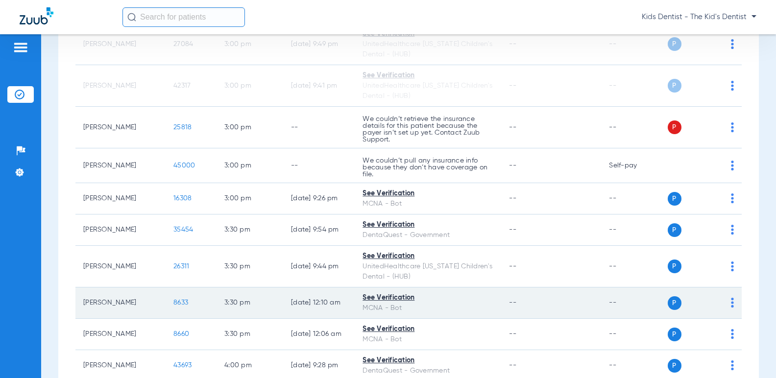
scroll to position [2595, 0]
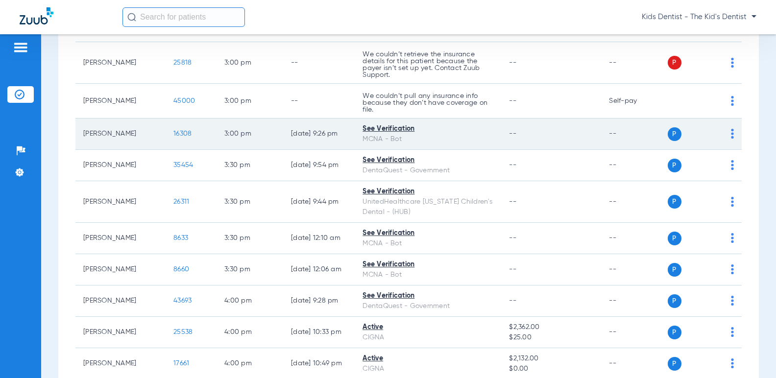
click at [723, 141] on div "P S" at bounding box center [700, 134] width 67 height 14
click at [731, 139] on img at bounding box center [732, 134] width 3 height 10
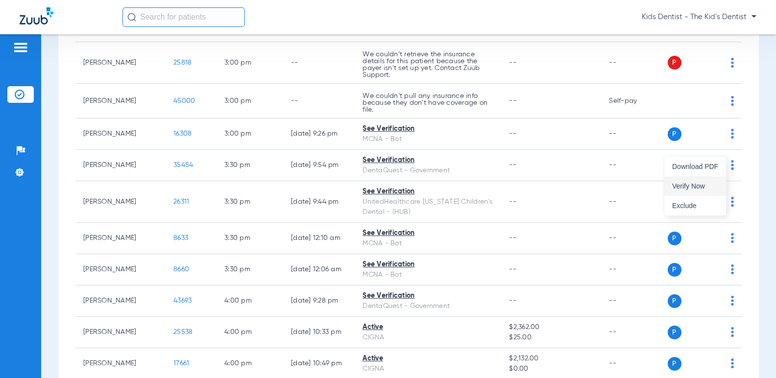
click at [693, 185] on span "Verify Now" at bounding box center [695, 186] width 46 height 7
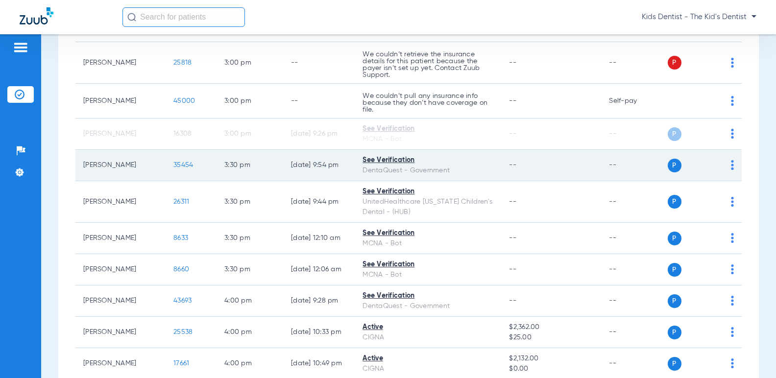
click at [731, 170] on img at bounding box center [732, 165] width 3 height 10
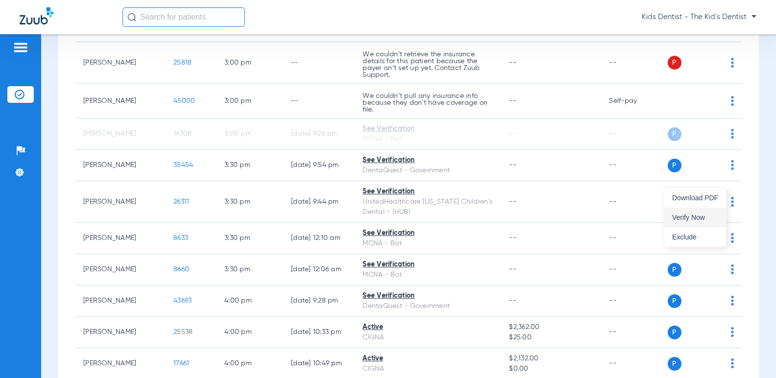
click at [694, 215] on span "Verify Now" at bounding box center [695, 217] width 46 height 7
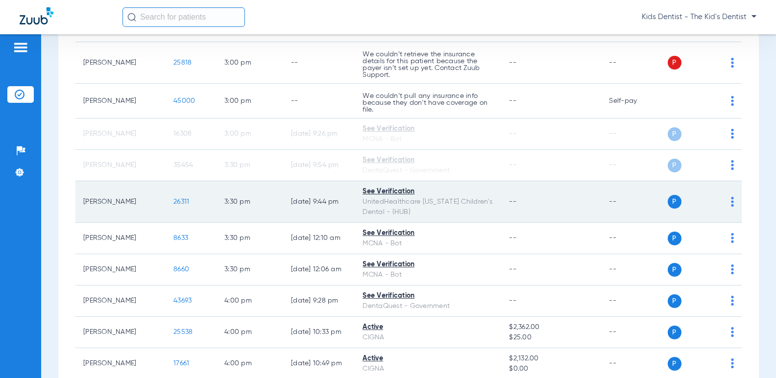
click at [731, 207] on img at bounding box center [732, 202] width 3 height 10
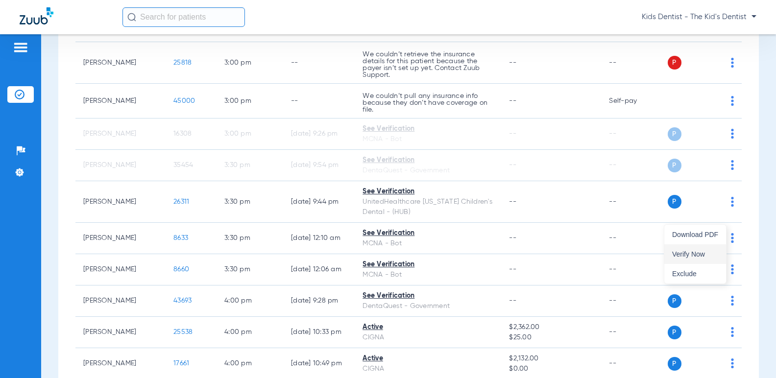
click at [702, 250] on button "Verify Now" at bounding box center [695, 254] width 62 height 20
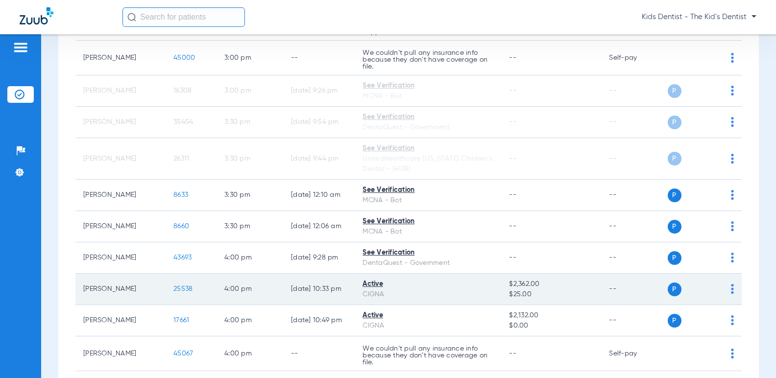
scroll to position [2693, 0]
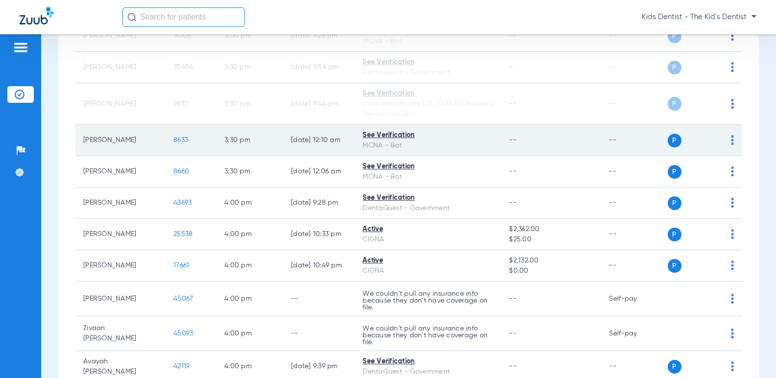
click at [731, 145] on img at bounding box center [732, 140] width 3 height 10
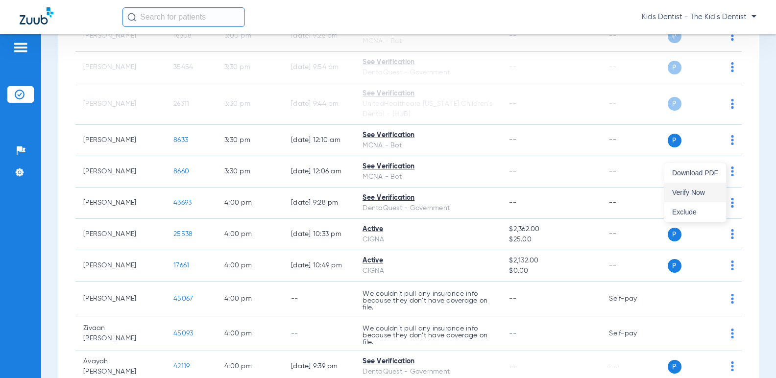
click at [700, 189] on span "Verify Now" at bounding box center [695, 192] width 46 height 7
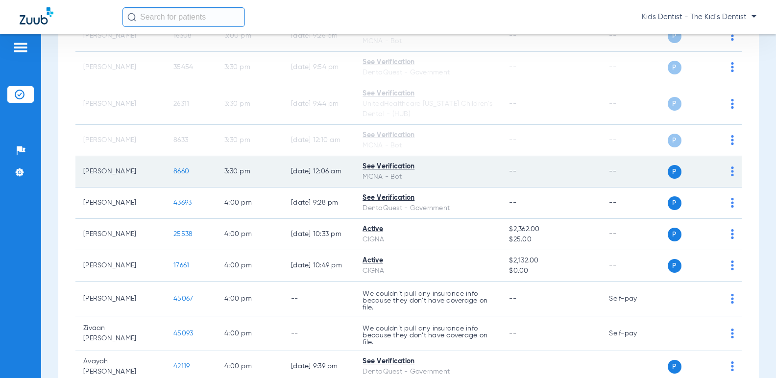
click at [731, 176] on img at bounding box center [732, 171] width 3 height 10
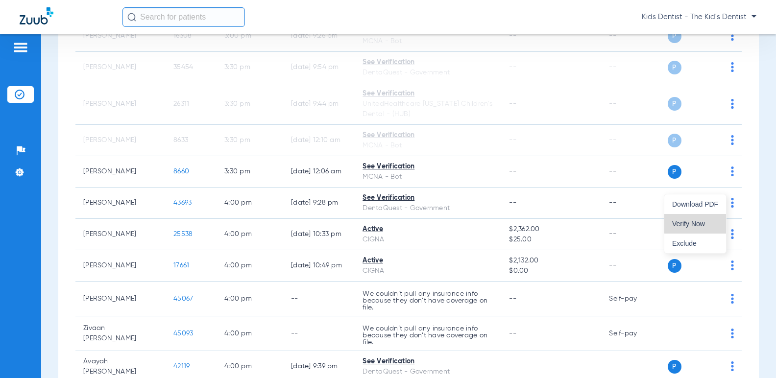
click at [696, 220] on span "Verify Now" at bounding box center [695, 223] width 46 height 7
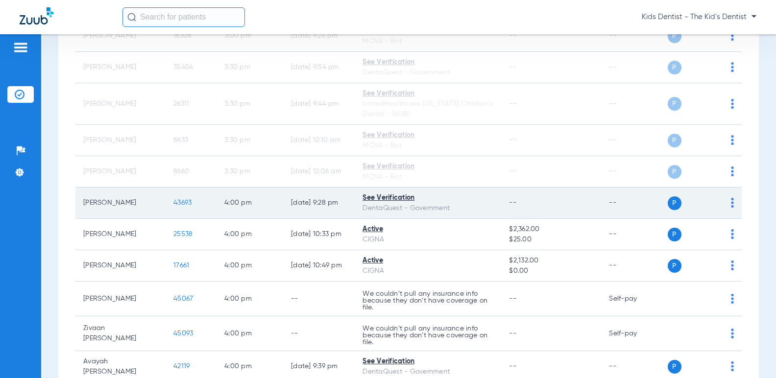
click at [731, 208] on img at bounding box center [732, 203] width 3 height 10
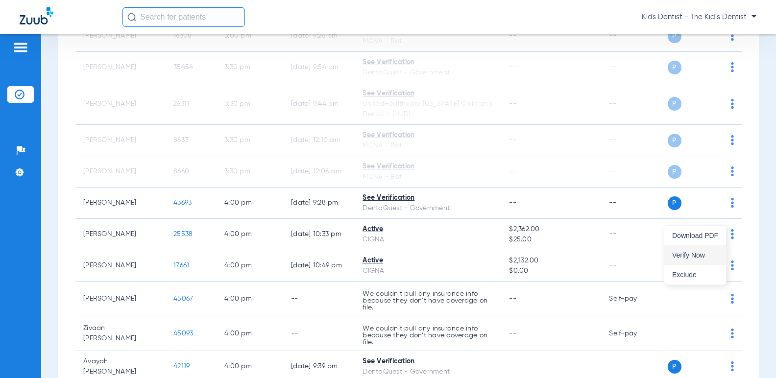
click at [696, 251] on button "Verify Now" at bounding box center [695, 255] width 62 height 20
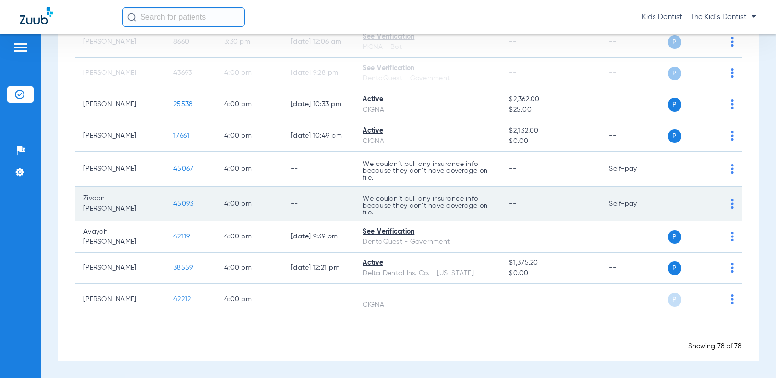
scroll to position [2836, 0]
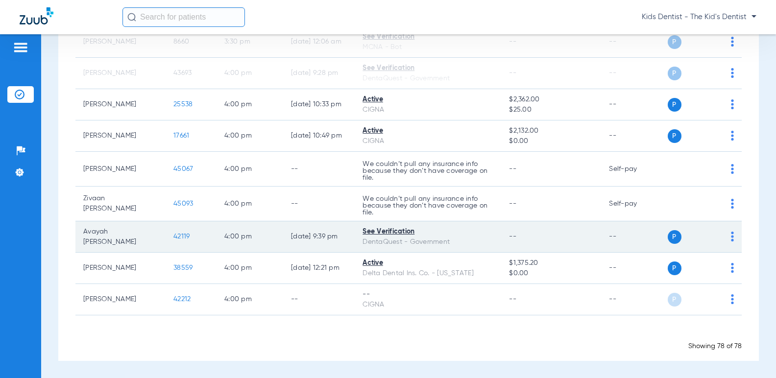
click at [731, 237] on img at bounding box center [732, 237] width 3 height 10
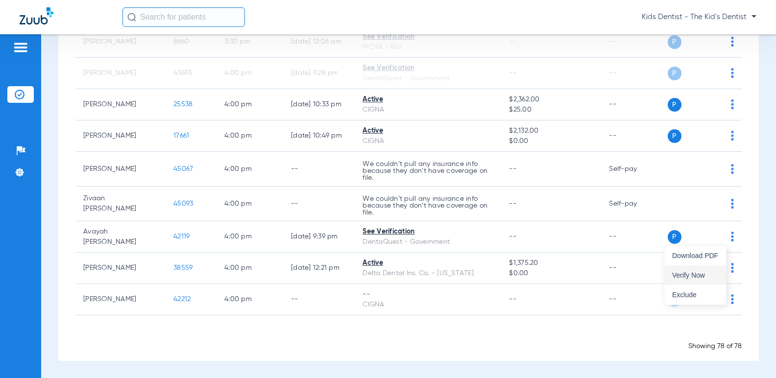
click at [700, 274] on span "Verify Now" at bounding box center [695, 275] width 46 height 7
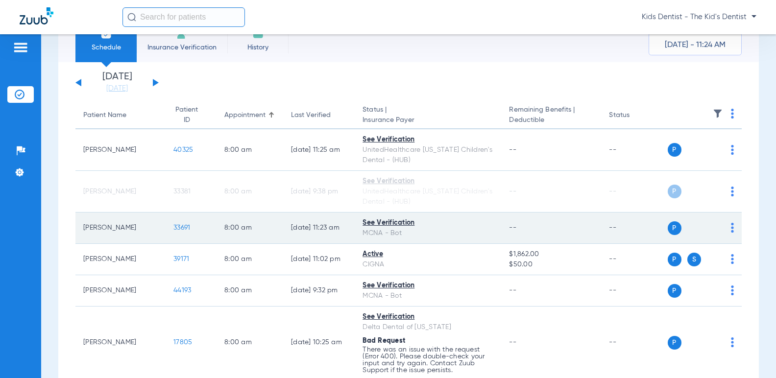
scroll to position [0, 0]
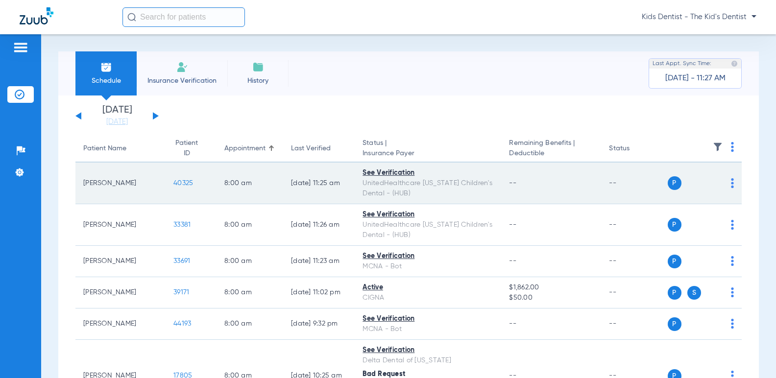
click at [173, 184] on span "40325" at bounding box center [183, 183] width 20 height 7
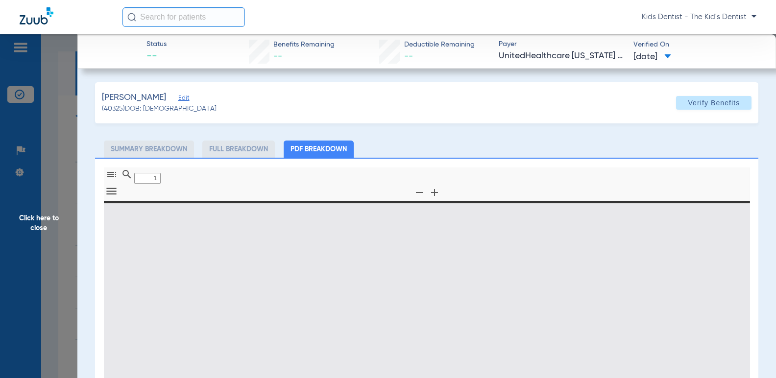
type input "0"
select select "page-width"
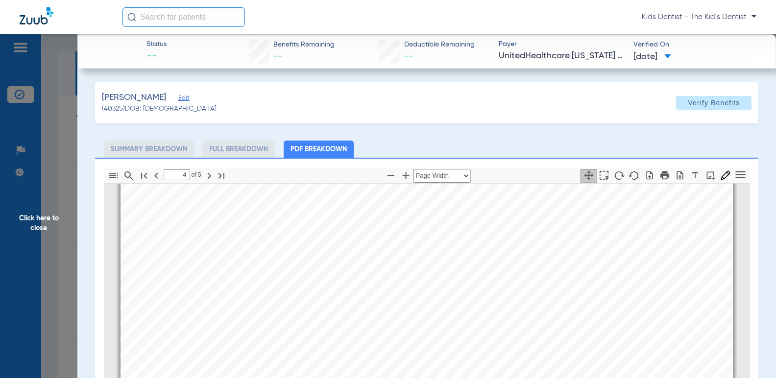
scroll to position [2747, 0]
type input "5"
drag, startPoint x: 38, startPoint y: 232, endPoint x: 46, endPoint y: 230, distance: 8.0
click at [38, 232] on span "Click here to close" at bounding box center [38, 223] width 77 height 378
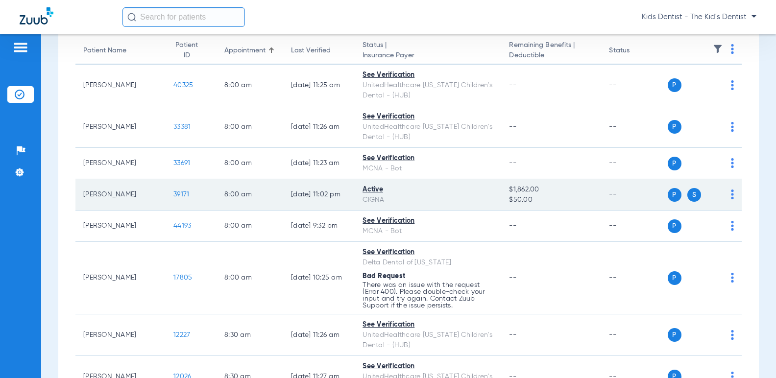
scroll to position [147, 0]
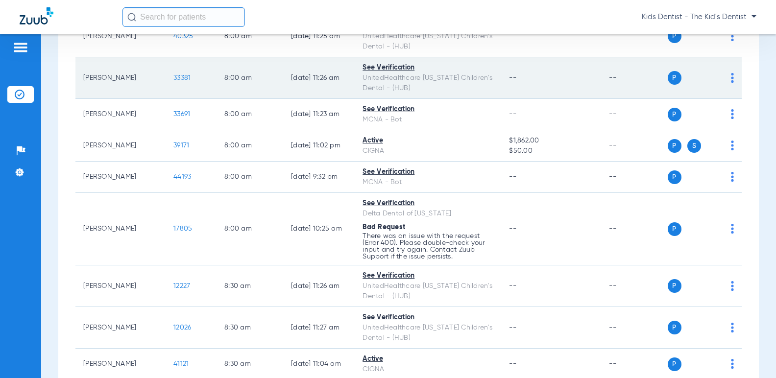
click at [173, 77] on span "33381" at bounding box center [181, 77] width 17 height 7
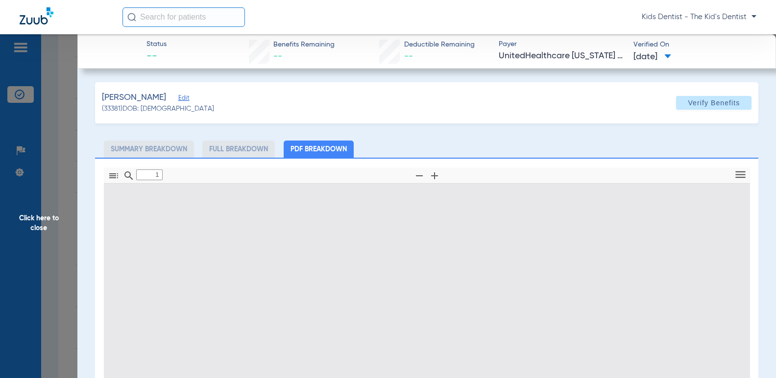
type input "0"
select select "page-width"
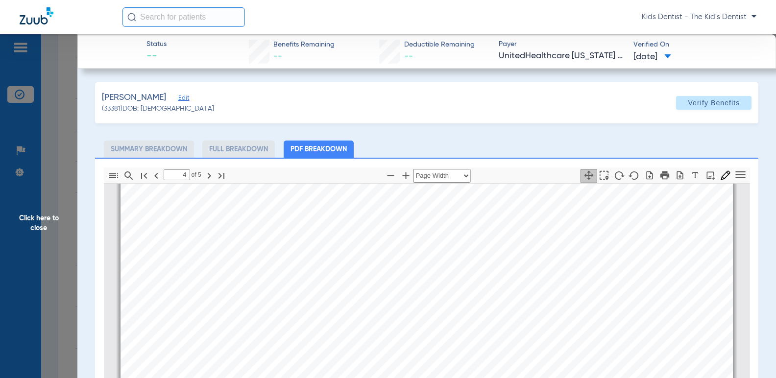
scroll to position [2747, 0]
type input "5"
click at [51, 216] on span "Click here to close" at bounding box center [38, 223] width 77 height 378
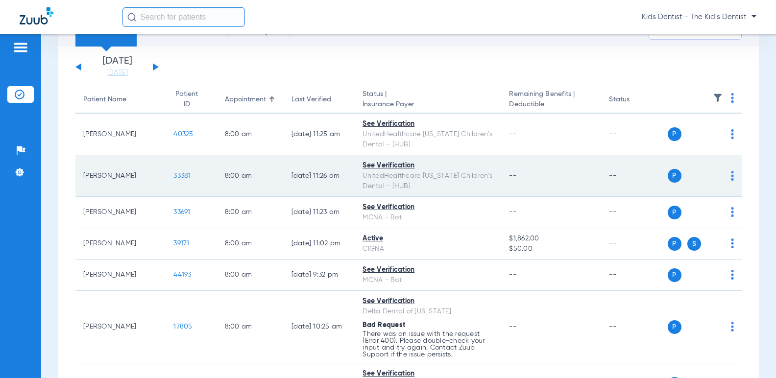
scroll to position [98, 0]
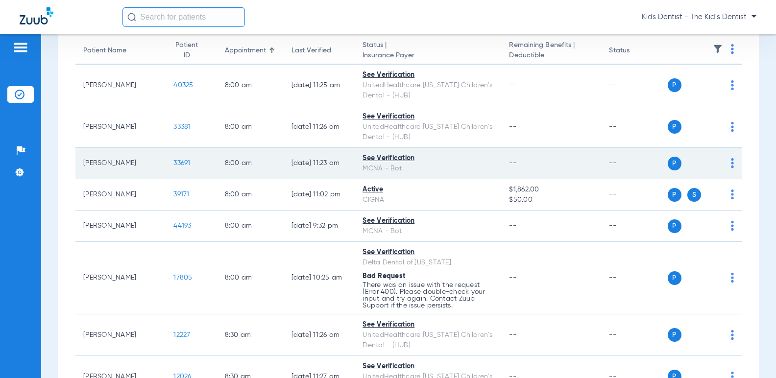
click at [173, 163] on span "33691" at bounding box center [181, 163] width 17 height 7
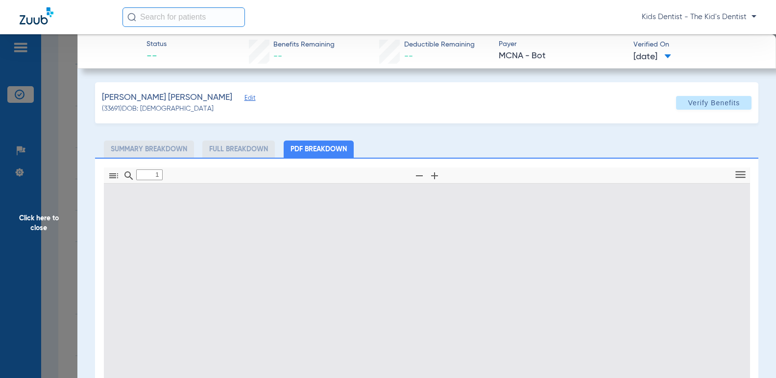
type input "0"
select select "page-width"
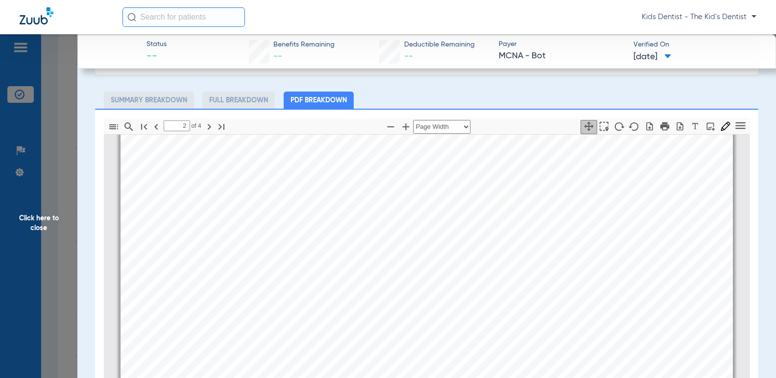
scroll to position [984, 0]
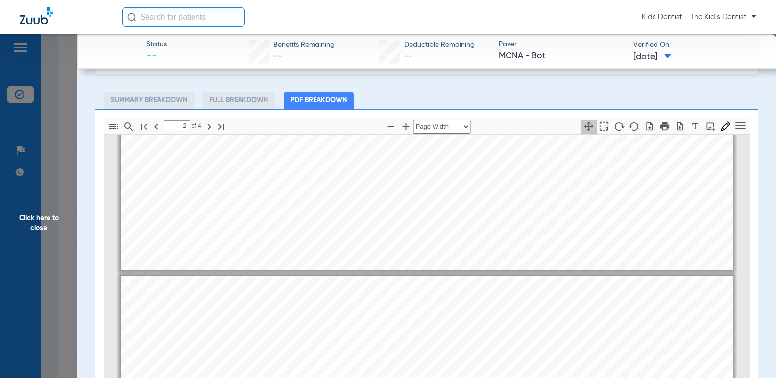
type input "1"
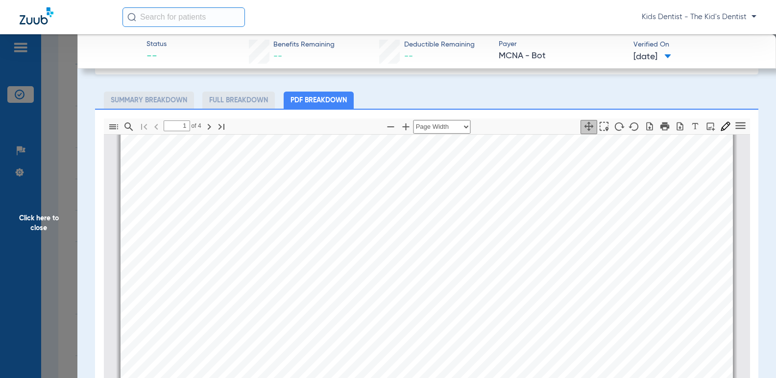
scroll to position [543, 0]
click at [40, 229] on span "Click here to close" at bounding box center [38, 223] width 77 height 378
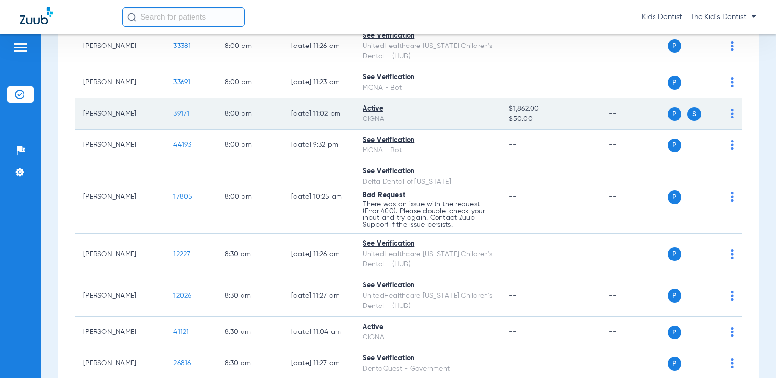
scroll to position [196, 0]
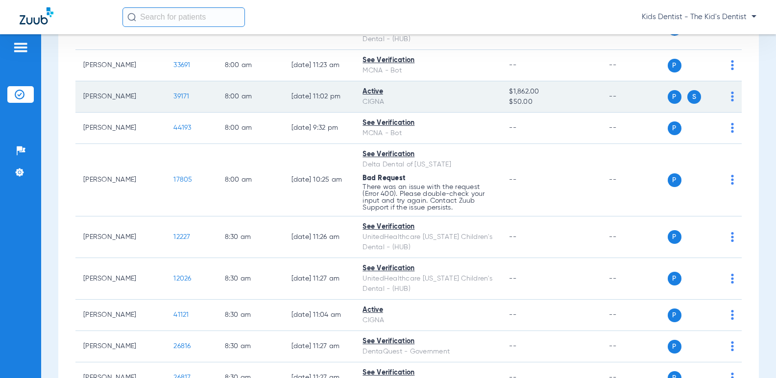
click at [173, 96] on span "39171" at bounding box center [181, 96] width 16 height 7
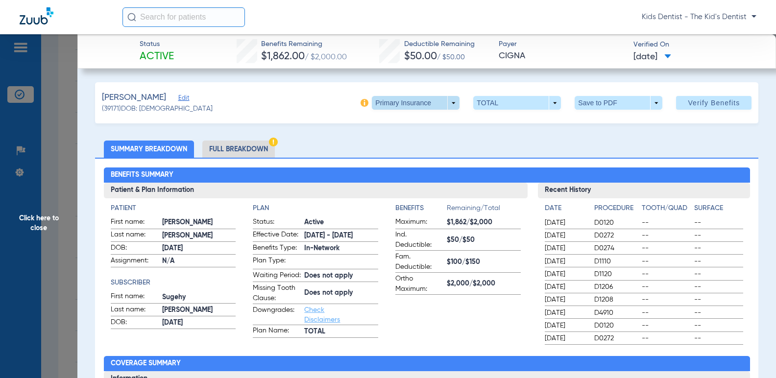
click at [449, 102] on span at bounding box center [416, 103] width 88 height 14
click at [406, 143] on span "Secondary Insurance" at bounding box center [405, 142] width 65 height 7
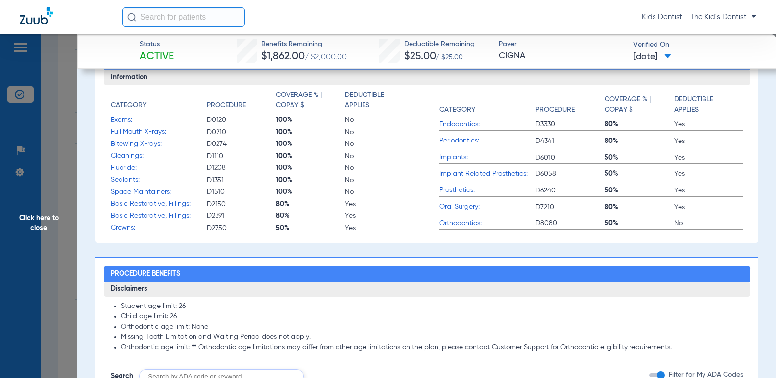
scroll to position [0, 0]
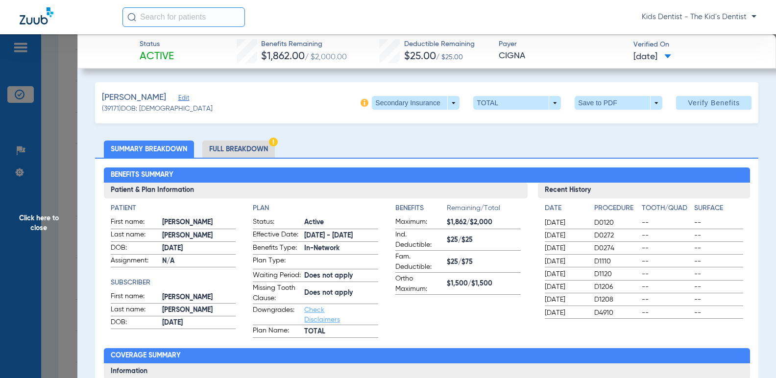
click at [42, 225] on span "Click here to close" at bounding box center [38, 223] width 77 height 378
